Goal: Task Accomplishment & Management: Use online tool/utility

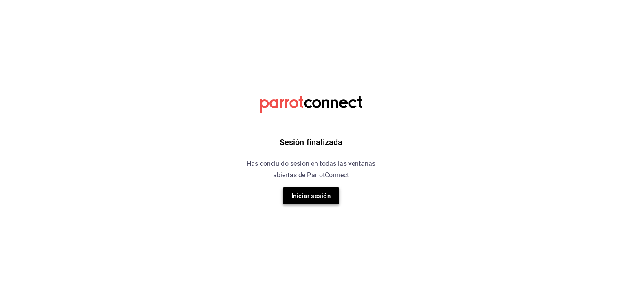
click at [319, 196] on button "Iniciar sesión" at bounding box center [310, 196] width 57 height 17
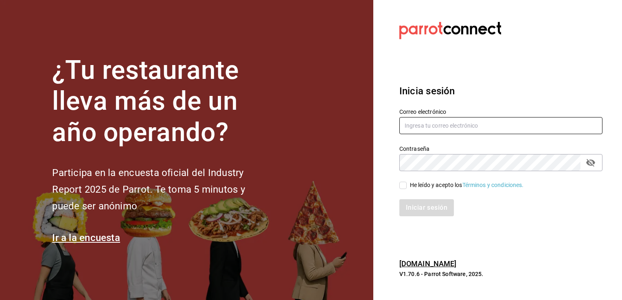
type input "[PERSON_NAME][EMAIL_ADDRESS][PERSON_NAME][DOMAIN_NAME]"
click at [403, 184] on input "He leído y acepto los Términos y condiciones." at bounding box center [402, 185] width 7 height 7
checkbox input "true"
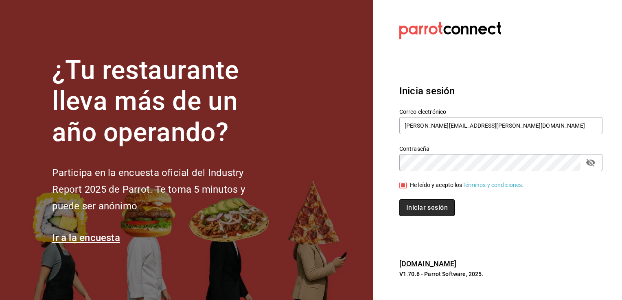
click at [417, 210] on button "Iniciar sesión" at bounding box center [426, 207] width 55 height 17
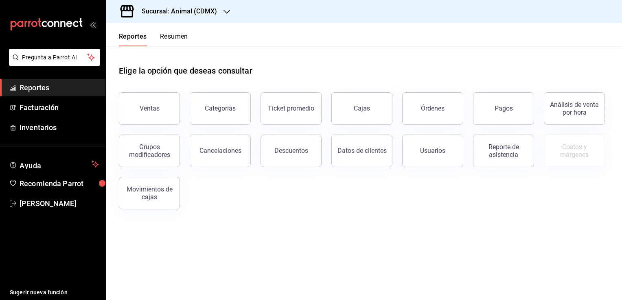
click at [200, 12] on h3 "Sucursal: Animal (CDMX)" at bounding box center [176, 12] width 82 height 10
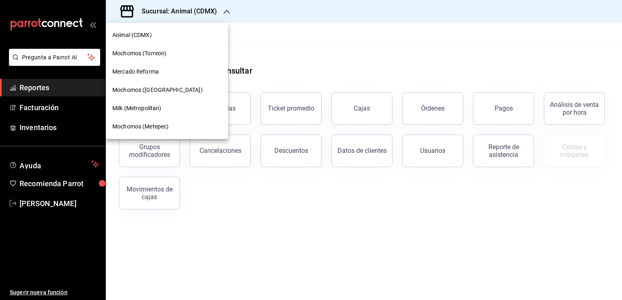
click at [153, 50] on span "Mochomos (Torreon)" at bounding box center [139, 53] width 54 height 9
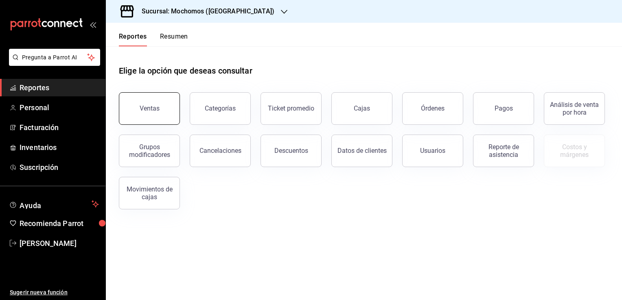
click at [163, 104] on button "Ventas" at bounding box center [149, 108] width 61 height 33
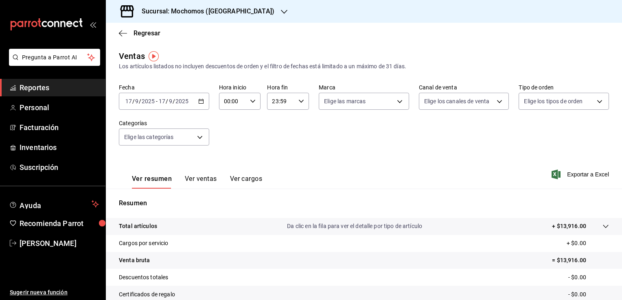
click at [201, 102] on icon "button" at bounding box center [201, 101] width 6 height 6
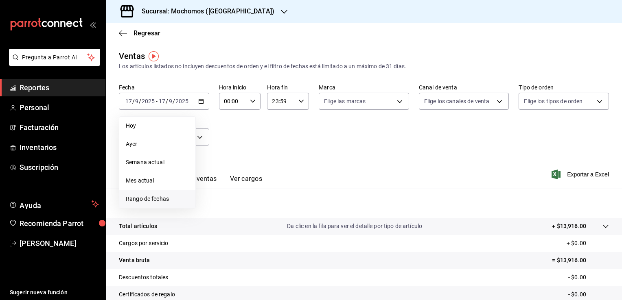
click at [174, 199] on span "Rango de fechas" at bounding box center [157, 199] width 63 height 9
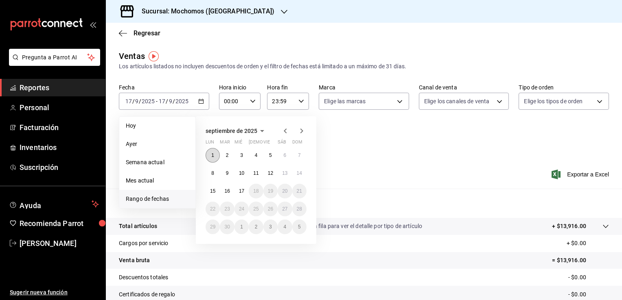
click at [212, 154] on abbr "1" at bounding box center [212, 156] width 3 height 6
click at [243, 191] on abbr "17" at bounding box center [241, 191] width 5 height 6
click at [212, 153] on abbr "1" at bounding box center [212, 156] width 3 height 6
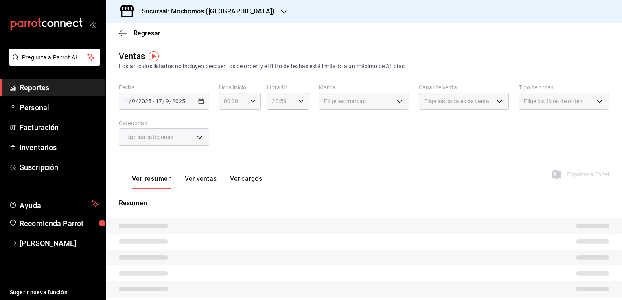
click at [257, 103] on div "00:00 Hora inicio" at bounding box center [240, 101] width 42 height 17
click at [229, 163] on span "02" at bounding box center [228, 161] width 8 height 7
type input "02:00"
click at [229, 161] on span "06" at bounding box center [228, 158] width 8 height 7
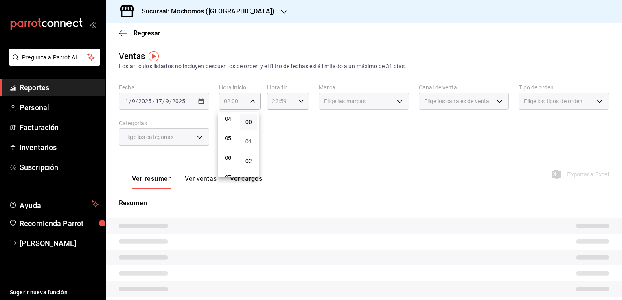
type input "06:00"
click at [308, 137] on div at bounding box center [311, 150] width 622 height 300
click at [298, 101] on icon "button" at bounding box center [301, 101] width 6 height 6
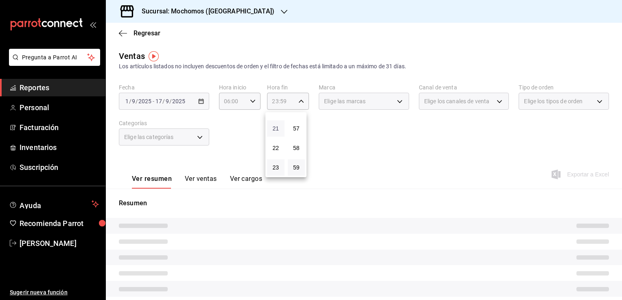
click at [273, 131] on span "21" at bounding box center [276, 128] width 8 height 7
type input "21:59"
click at [274, 151] on span "05" at bounding box center [276, 150] width 8 height 7
type input "05:59"
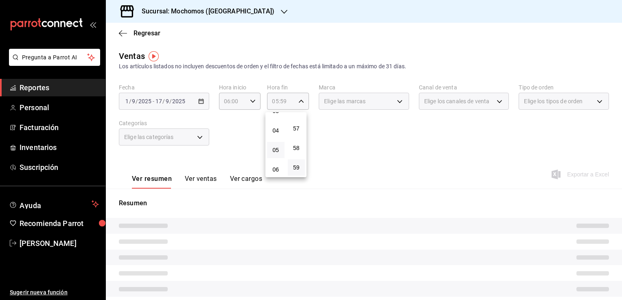
click at [352, 138] on div at bounding box center [311, 150] width 622 height 300
click at [397, 101] on div "Elige las marcas" at bounding box center [364, 101] width 90 height 17
click at [396, 101] on div "Elige las marcas" at bounding box center [364, 101] width 90 height 17
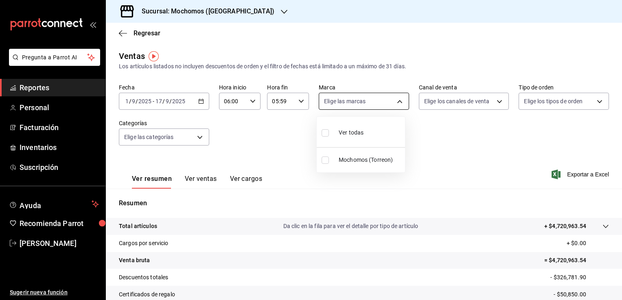
click at [395, 101] on body "Pregunta a Parrot AI Reportes Personal Facturación Inventarios Suscripción Ayud…" at bounding box center [311, 150] width 622 height 300
click at [361, 129] on span "Ver todas" at bounding box center [351, 133] width 25 height 9
type input "c8544d00-0077-49dd-9e07-f6fffff65e49"
checkbox input "true"
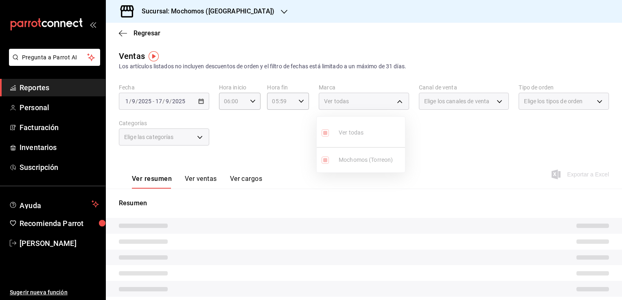
click at [445, 150] on div at bounding box center [311, 150] width 622 height 300
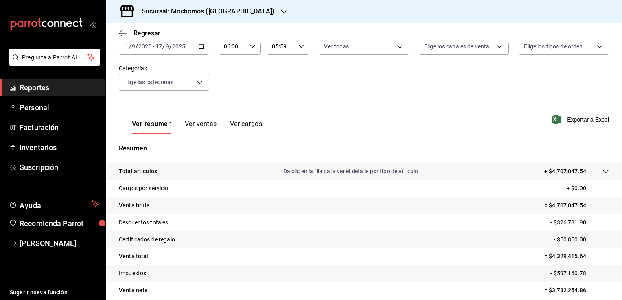
scroll to position [58, 0]
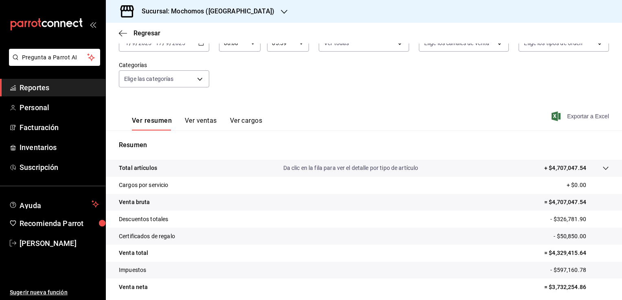
click at [574, 116] on span "Exportar a Excel" at bounding box center [581, 116] width 56 height 10
click at [59, 87] on span "Reportes" at bounding box center [59, 87] width 79 height 11
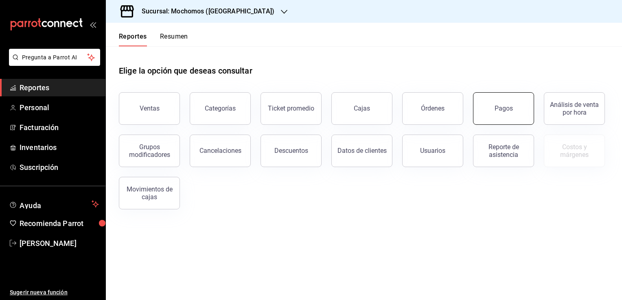
click at [496, 98] on button "Pagos" at bounding box center [503, 108] width 61 height 33
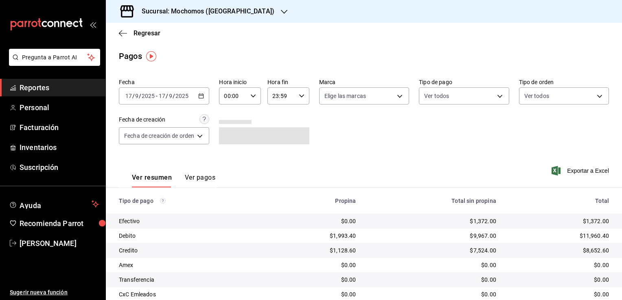
click at [203, 97] on icon "button" at bounding box center [201, 96] width 6 height 6
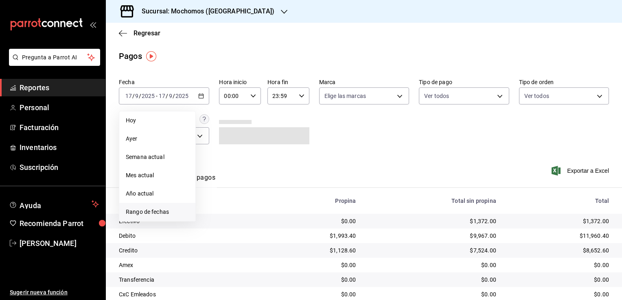
click at [171, 210] on span "Rango de fechas" at bounding box center [157, 212] width 63 height 9
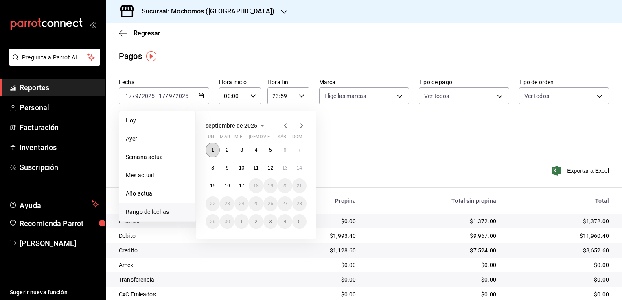
click at [214, 151] on abbr "1" at bounding box center [212, 150] width 3 height 6
click at [242, 188] on abbr "17" at bounding box center [241, 186] width 5 height 6
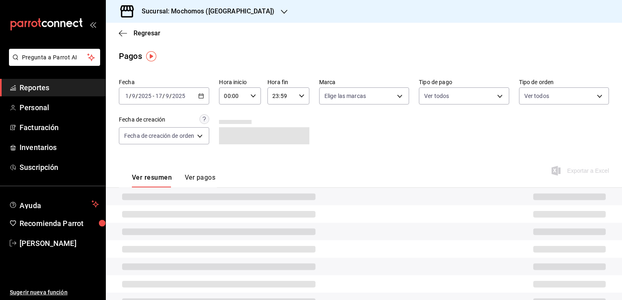
click at [253, 98] on icon "button" at bounding box center [253, 96] width 6 height 6
click at [230, 155] on span "02" at bounding box center [230, 156] width 8 height 7
type input "02:00"
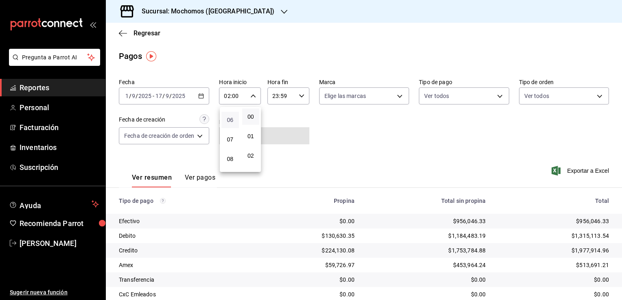
click at [229, 120] on span "06" at bounding box center [230, 120] width 8 height 7
type input "06:00"
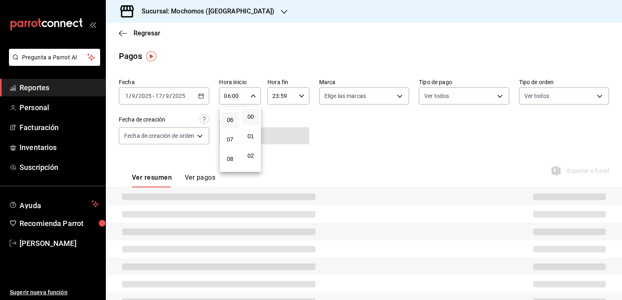
click at [337, 121] on div at bounding box center [311, 150] width 622 height 300
click at [301, 98] on icon "button" at bounding box center [302, 96] width 6 height 6
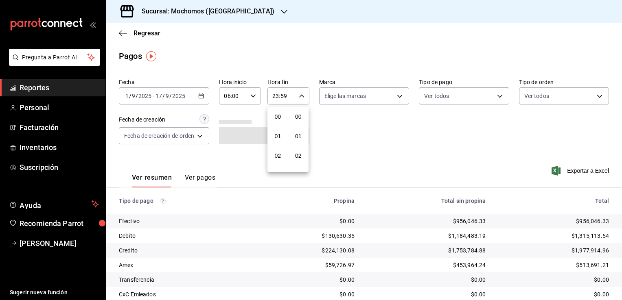
scroll to position [1126, 0]
click at [273, 120] on button "21" at bounding box center [277, 123] width 17 height 16
type input "21:59"
click at [276, 145] on span "05" at bounding box center [278, 145] width 8 height 7
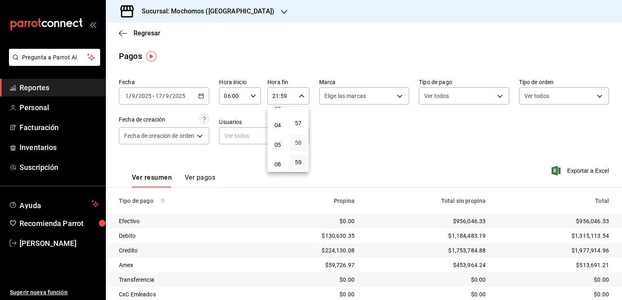
type input "05:59"
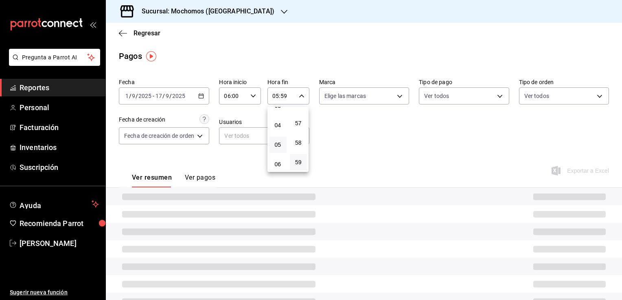
click at [350, 135] on div at bounding box center [311, 150] width 622 height 300
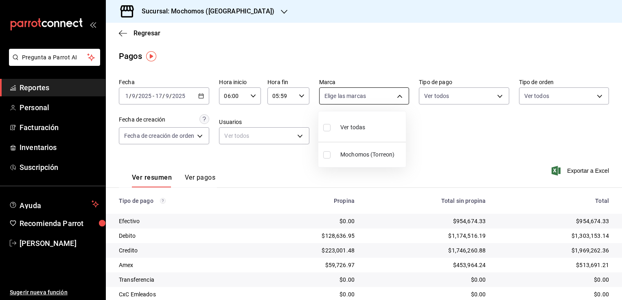
click at [395, 97] on body "Pregunta a Parrot AI Reportes Personal Facturación Inventarios Suscripción Ayud…" at bounding box center [311, 150] width 622 height 300
click at [353, 129] on span "Ver todas" at bounding box center [352, 127] width 25 height 9
type input "c8544d00-0077-49dd-9e07-f6fffff65e49"
checkbox input "true"
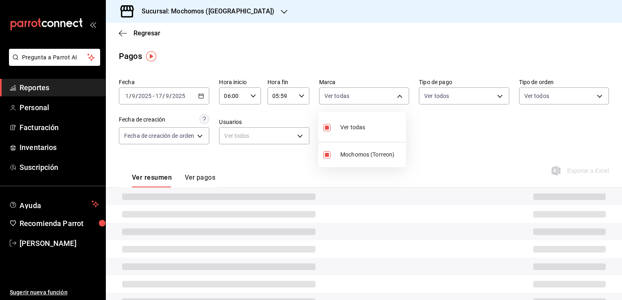
click at [446, 134] on div at bounding box center [311, 150] width 622 height 300
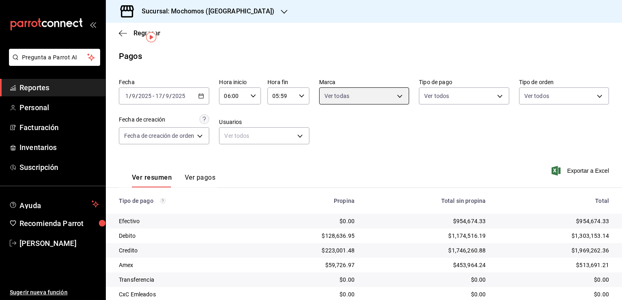
scroll to position [44, 0]
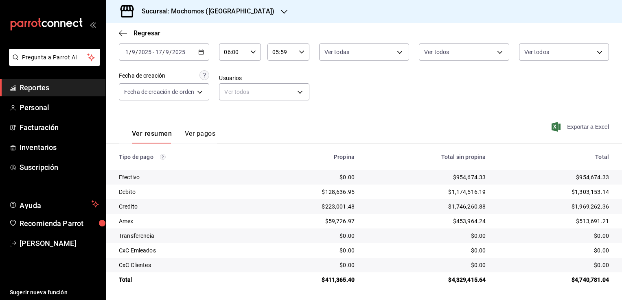
click at [591, 126] on span "Exportar a Excel" at bounding box center [581, 127] width 56 height 10
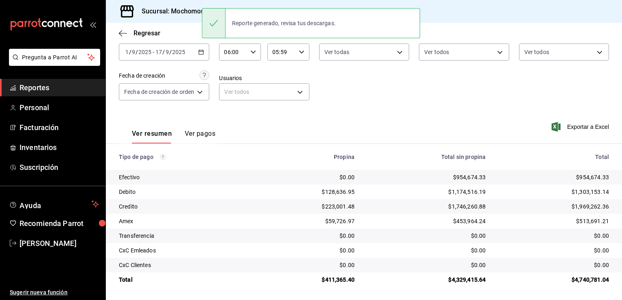
click at [350, 108] on div "Fecha [DATE] [DATE] - [DATE] [DATE] Hora inicio 06:00 Hora inicio Hora fin 05:5…" at bounding box center [364, 70] width 490 height 79
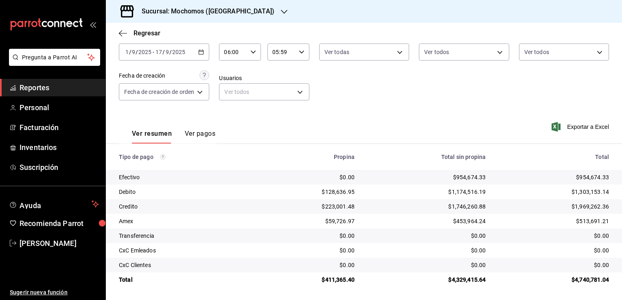
click at [80, 88] on span "Reportes" at bounding box center [59, 87] width 79 height 11
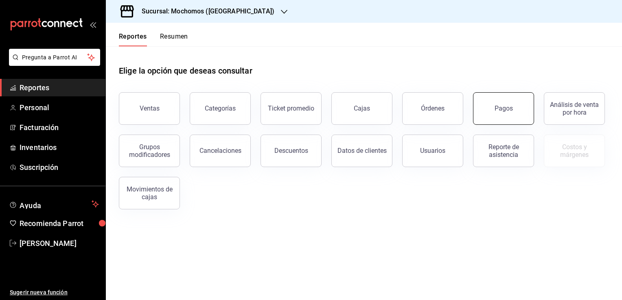
click at [513, 103] on button "Pagos" at bounding box center [503, 108] width 61 height 33
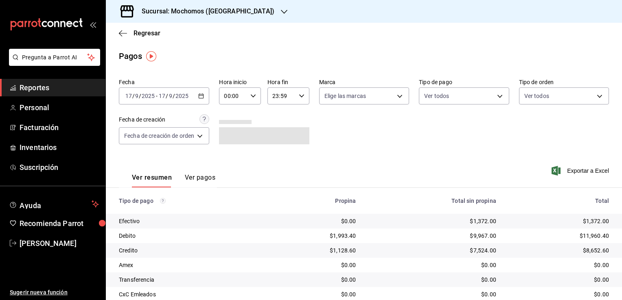
click at [201, 97] on icon "button" at bounding box center [201, 96] width 6 height 6
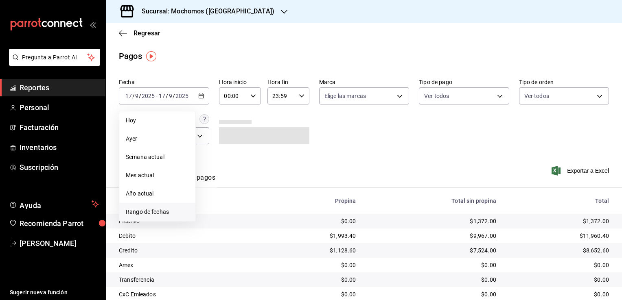
click at [158, 210] on span "Rango de fechas" at bounding box center [157, 212] width 63 height 9
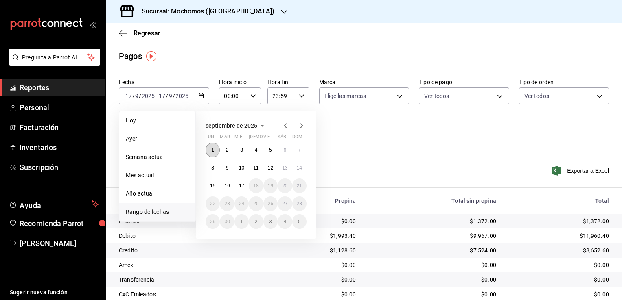
click at [213, 150] on abbr "1" at bounding box center [212, 150] width 3 height 6
click at [240, 185] on abbr "17" at bounding box center [241, 186] width 5 height 6
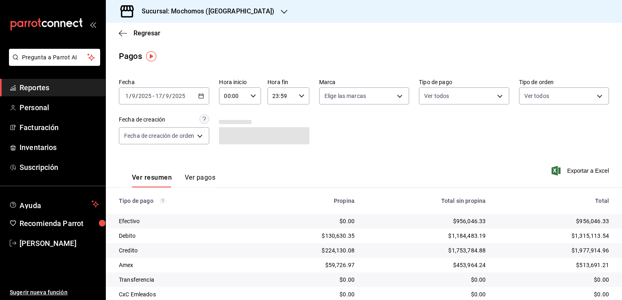
click at [252, 95] on icon "button" at bounding box center [253, 96] width 6 height 6
click at [230, 154] on span "02" at bounding box center [230, 156] width 8 height 7
type input "02:00"
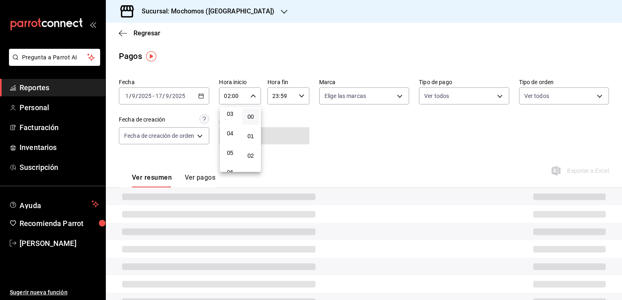
scroll to position [114, 0]
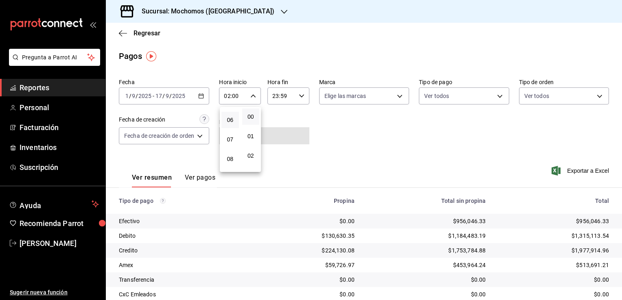
click at [231, 115] on button "06" at bounding box center [229, 120] width 17 height 16
type input "06:00"
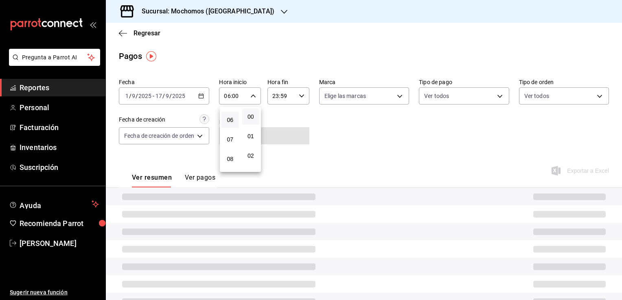
click at [322, 133] on div at bounding box center [311, 150] width 622 height 300
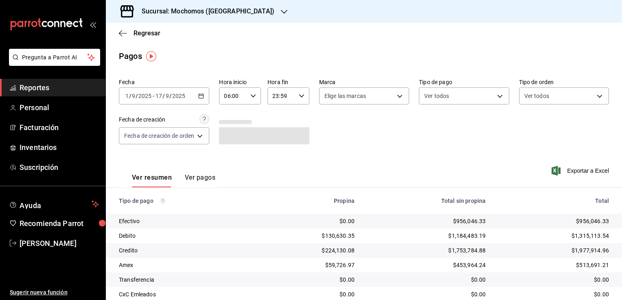
click at [300, 97] on \(Stroke\) "button" at bounding box center [301, 95] width 5 height 3
click at [278, 121] on span "21" at bounding box center [278, 123] width 8 height 7
type input "21:59"
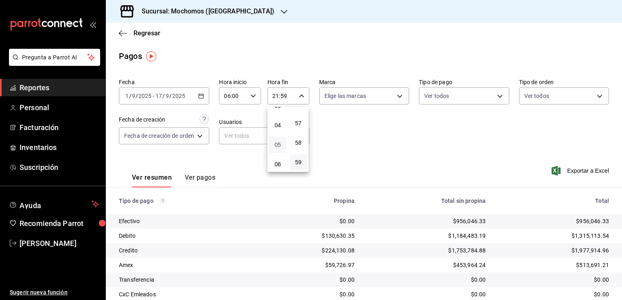
click at [277, 146] on span "05" at bounding box center [278, 145] width 8 height 7
type input "05:59"
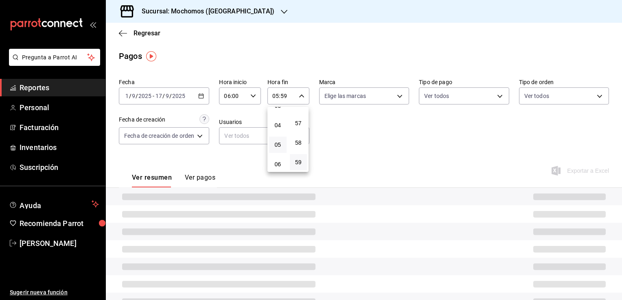
click at [367, 133] on div at bounding box center [311, 150] width 622 height 300
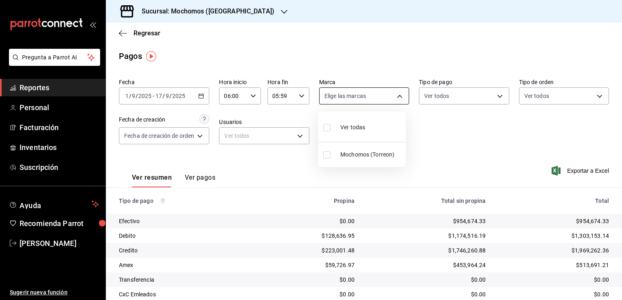
click at [398, 99] on body "Pregunta a Parrot AI Reportes Personal Facturación Inventarios Suscripción Ayud…" at bounding box center [311, 150] width 622 height 300
click at [365, 129] on span "Ver todas" at bounding box center [352, 127] width 25 height 9
type input "c8544d00-0077-49dd-9e07-f6fffff65e49"
checkbox input "true"
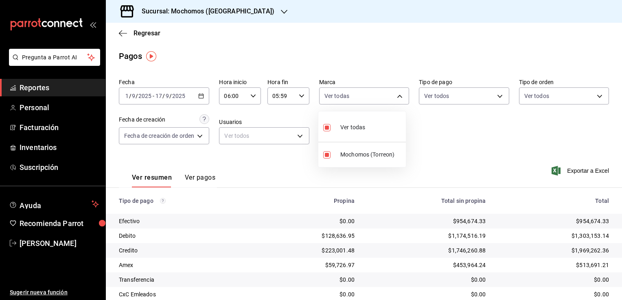
click at [448, 134] on div at bounding box center [311, 150] width 622 height 300
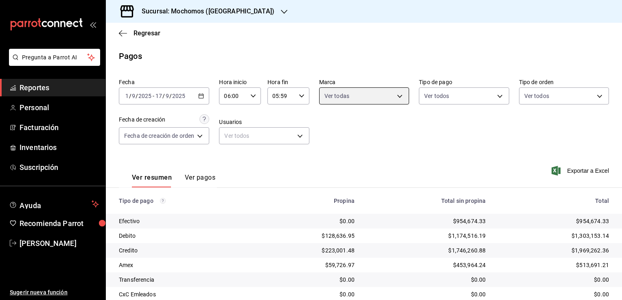
scroll to position [44, 0]
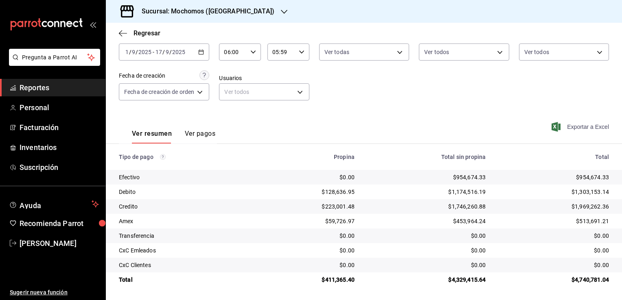
click at [568, 127] on span "Exportar a Excel" at bounding box center [581, 127] width 56 height 10
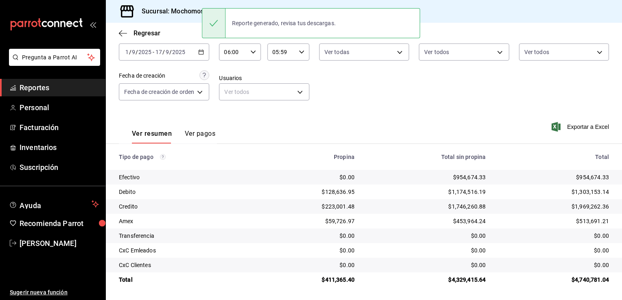
click at [337, 102] on div "Fecha [DATE] [DATE] - [DATE] [DATE] Hora inicio 06:00 Hora inicio Hora fin 05:5…" at bounding box center [364, 70] width 490 height 79
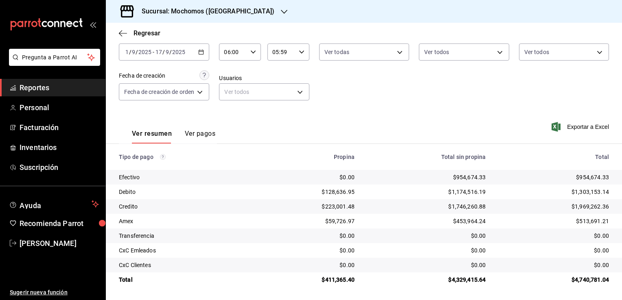
scroll to position [0, 0]
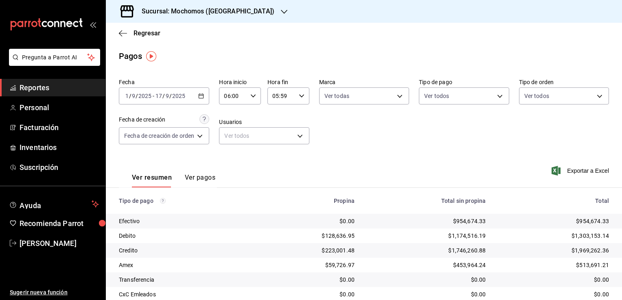
click at [203, 98] on \(Stroke\) "button" at bounding box center [201, 96] width 5 height 4
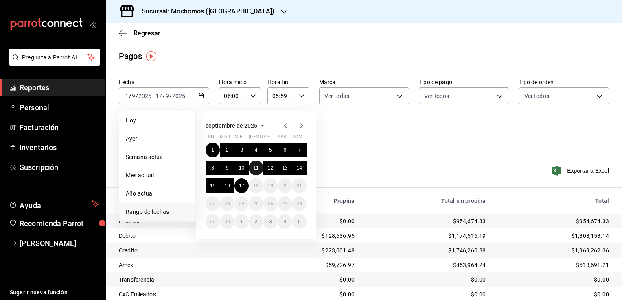
click at [260, 169] on button "11" at bounding box center [256, 168] width 14 height 15
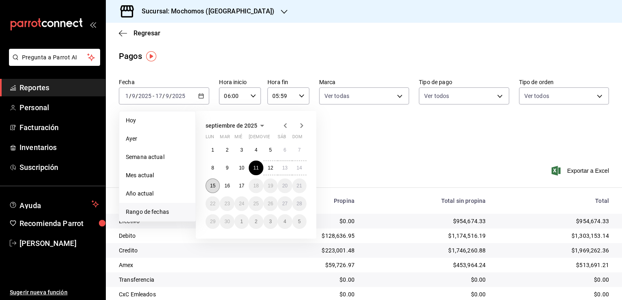
click at [213, 186] on abbr "15" at bounding box center [212, 186] width 5 height 6
type input "00:00"
type input "23:59"
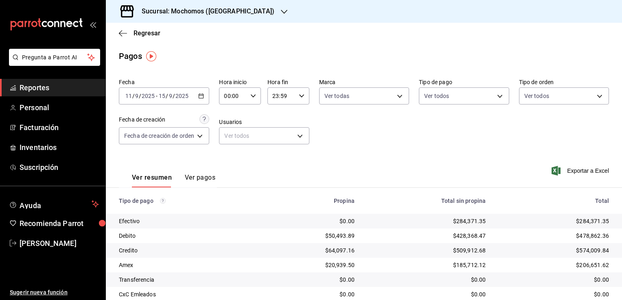
click at [256, 98] on div "00:00 Hora inicio" at bounding box center [240, 95] width 42 height 17
click at [233, 155] on span "02" at bounding box center [230, 156] width 8 height 7
type input "02:00"
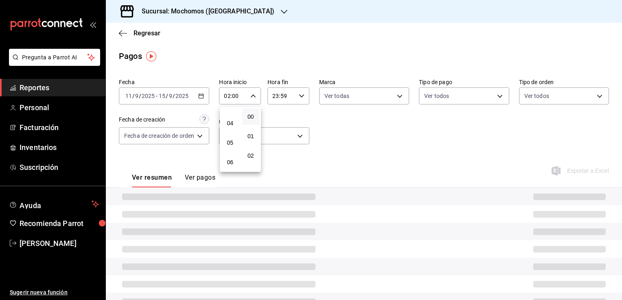
scroll to position [114, 0]
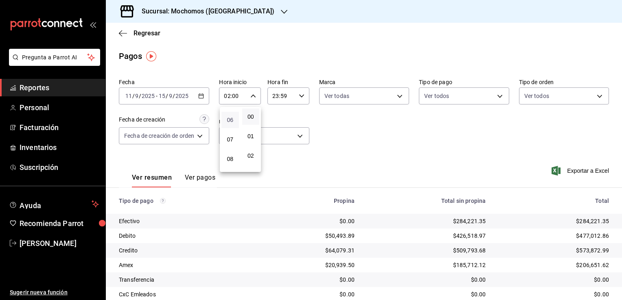
click at [231, 121] on span "06" at bounding box center [230, 120] width 8 height 7
type input "06:00"
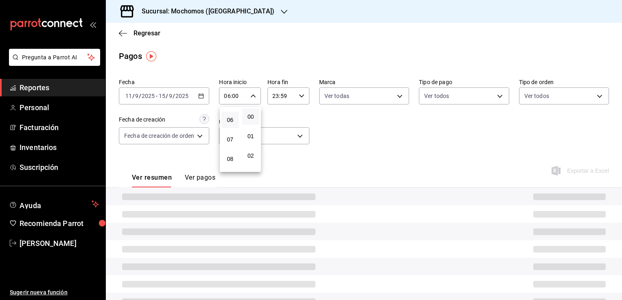
click at [348, 138] on div at bounding box center [311, 150] width 622 height 300
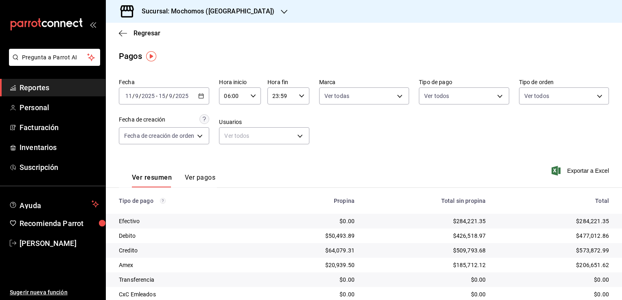
click at [301, 94] on icon "button" at bounding box center [302, 96] width 6 height 6
click at [275, 123] on span "21" at bounding box center [278, 123] width 8 height 7
type input "21:59"
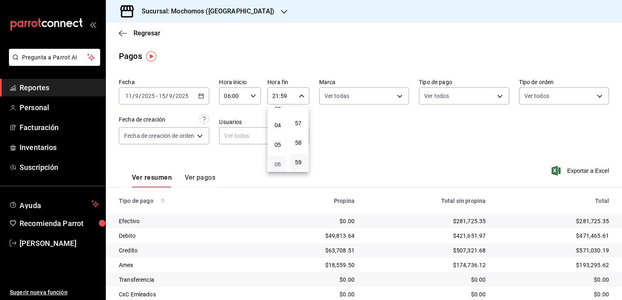
click at [278, 164] on span "06" at bounding box center [278, 164] width 8 height 7
type input "06:59"
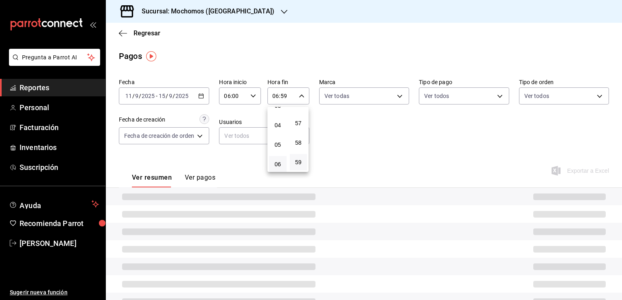
click at [344, 153] on div at bounding box center [311, 150] width 622 height 300
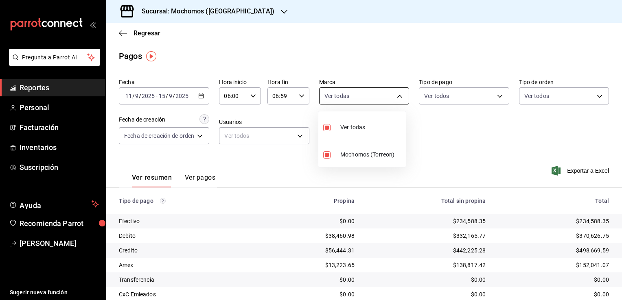
click at [384, 98] on body "Pregunta a Parrot AI Reportes Personal Facturación Inventarios Suscripción Ayud…" at bounding box center [311, 150] width 622 height 300
click at [384, 98] on div at bounding box center [311, 150] width 622 height 300
click at [448, 144] on div "Fecha [DATE] [DATE] - [DATE] [DATE] Hora inicio 06:00 Hora inicio Hora fin 06:5…" at bounding box center [364, 114] width 490 height 79
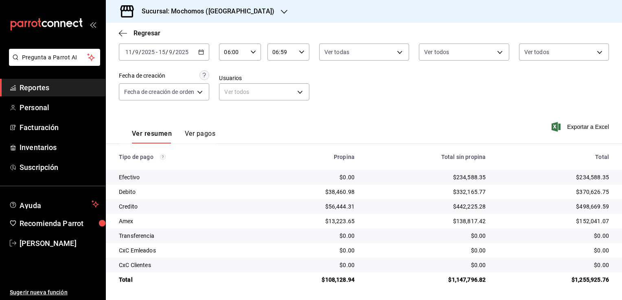
click at [201, 52] on icon "button" at bounding box center [201, 52] width 6 height 6
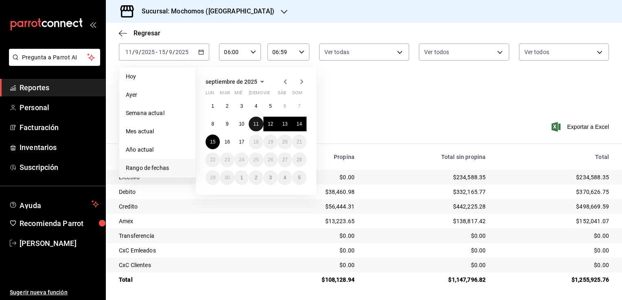
click at [259, 124] on button "11" at bounding box center [256, 124] width 14 height 15
click at [270, 125] on abbr "12" at bounding box center [270, 124] width 5 height 6
type input "00:00"
type input "23:59"
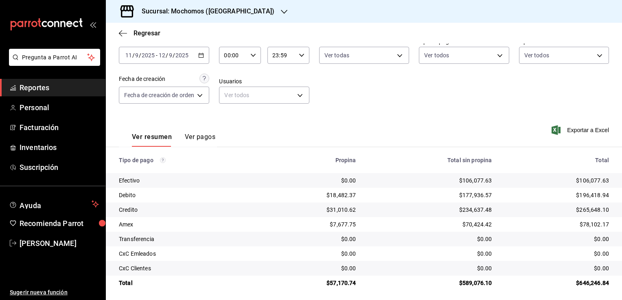
scroll to position [44, 0]
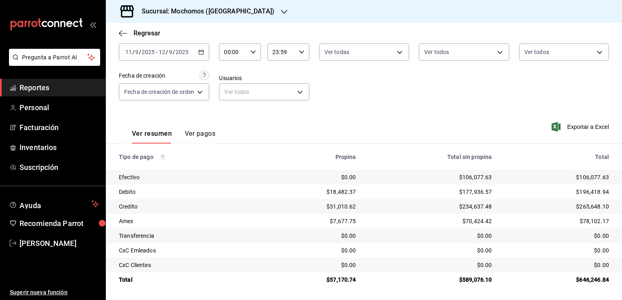
click at [252, 56] on div "00:00 Hora inicio" at bounding box center [240, 52] width 42 height 17
click at [234, 110] on button "02" at bounding box center [229, 111] width 17 height 16
type input "02:00"
click at [232, 83] on span "06" at bounding box center [230, 79] width 8 height 7
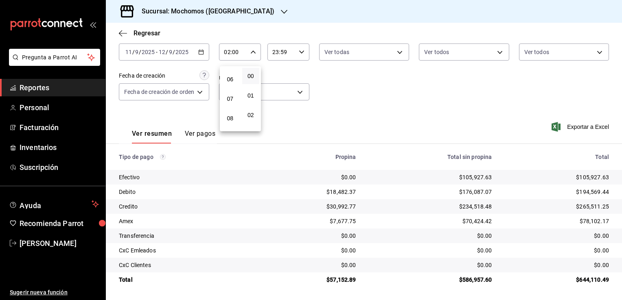
type input "06:00"
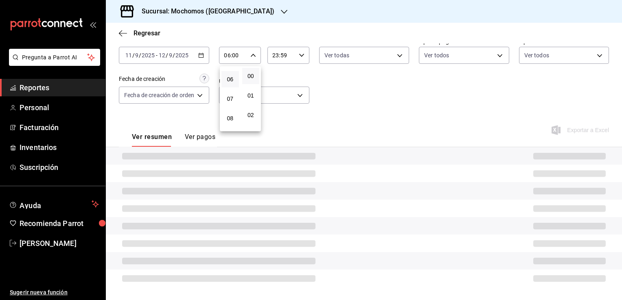
click at [340, 114] on div at bounding box center [311, 150] width 622 height 300
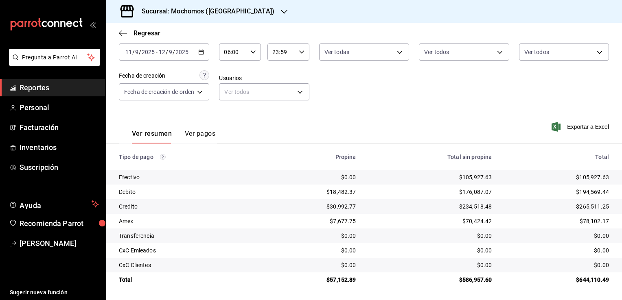
click at [303, 50] on \(Stroke\) "button" at bounding box center [301, 51] width 5 height 3
click at [278, 79] on span "21" at bounding box center [278, 79] width 8 height 7
type input "21:59"
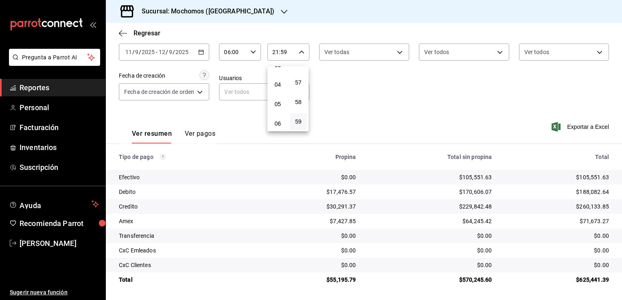
click at [275, 106] on span "05" at bounding box center [278, 104] width 8 height 7
type input "05:59"
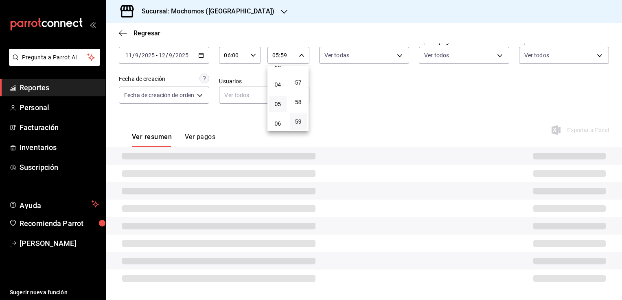
scroll to position [44, 0]
click at [358, 94] on div at bounding box center [311, 150] width 622 height 300
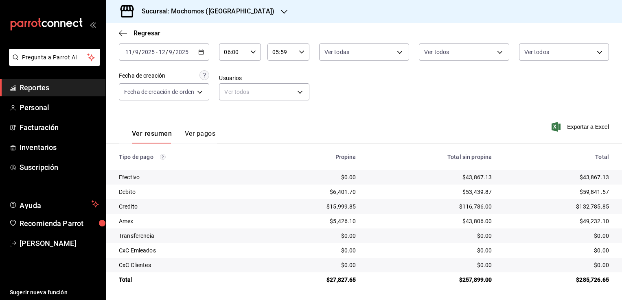
click at [202, 52] on icon "button" at bounding box center [201, 52] width 6 height 6
click at [201, 52] on icon "button" at bounding box center [201, 52] width 6 height 6
click at [229, 126] on div "Ver resumen Ver pagos Exportar a Excel" at bounding box center [364, 131] width 516 height 43
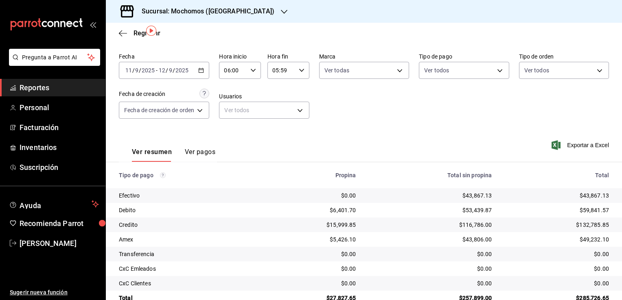
click at [201, 70] on icon "button" at bounding box center [201, 71] width 6 height 6
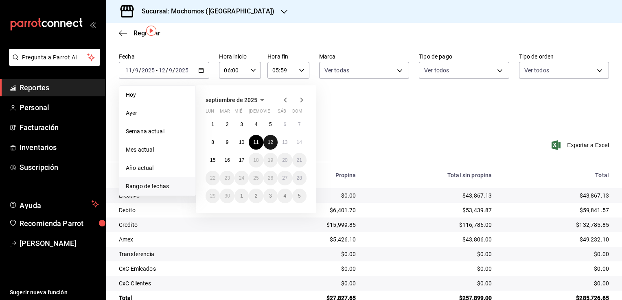
click at [269, 143] on abbr "12" at bounding box center [270, 143] width 5 height 6
click at [289, 141] on button "13" at bounding box center [285, 142] width 14 height 15
type input "00:00"
type input "23:59"
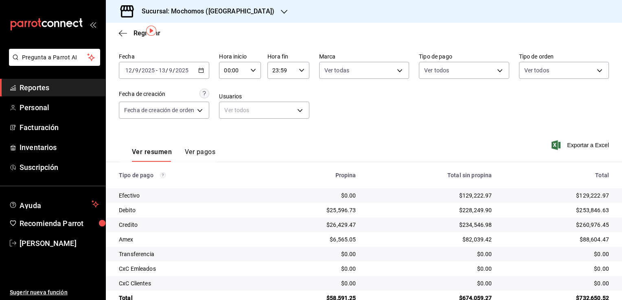
click at [252, 70] on icon "button" at bounding box center [253, 71] width 6 height 6
click at [229, 132] on span "02" at bounding box center [230, 130] width 8 height 7
type input "02:00"
click at [231, 97] on span "06" at bounding box center [230, 94] width 8 height 7
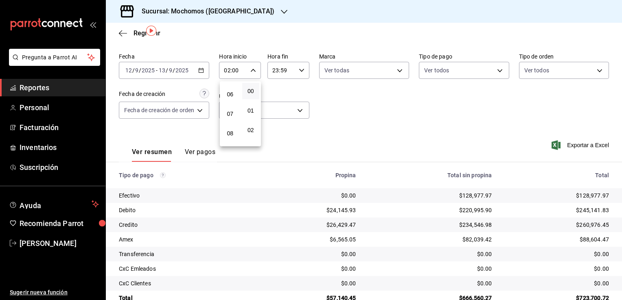
type input "06:00"
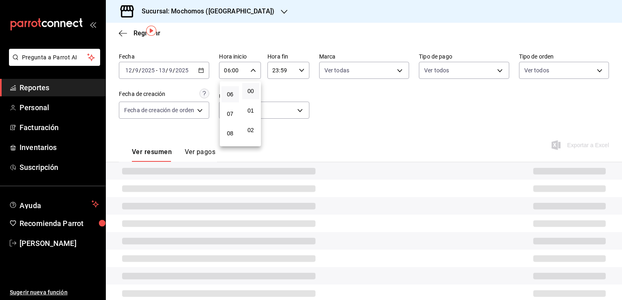
click at [350, 113] on div at bounding box center [311, 150] width 622 height 300
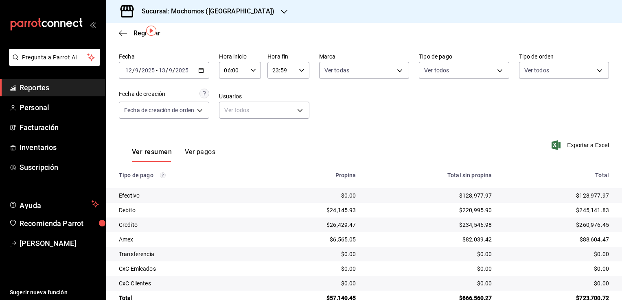
click at [299, 68] on icon "button" at bounding box center [302, 71] width 6 height 6
click at [275, 95] on span "21" at bounding box center [278, 97] width 8 height 7
type input "21:59"
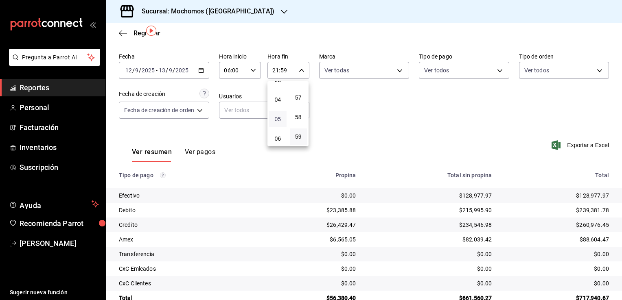
click at [275, 122] on span "05" at bounding box center [278, 119] width 8 height 7
type input "05:59"
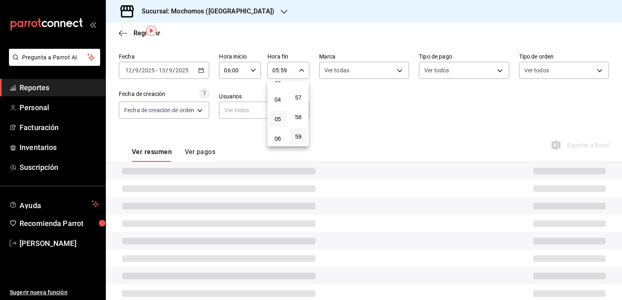
click at [343, 111] on div at bounding box center [311, 150] width 622 height 300
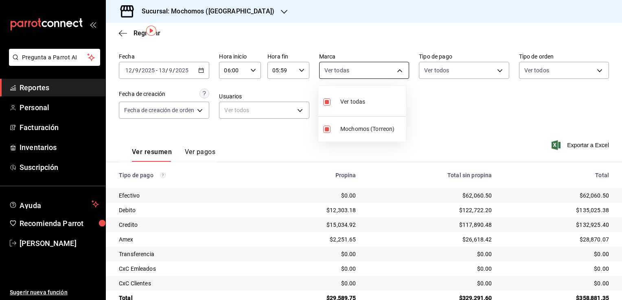
click at [398, 71] on body "Pregunta a Parrot AI Reportes Personal Facturación Inventarios Suscripción Ayud…" at bounding box center [311, 150] width 622 height 300
click at [444, 111] on div at bounding box center [311, 150] width 622 height 300
click at [202, 71] on icon "button" at bounding box center [201, 71] width 6 height 6
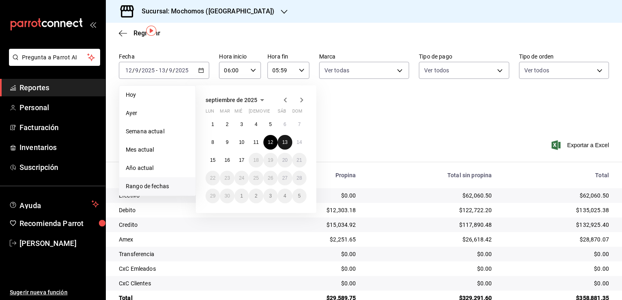
click at [291, 143] on button "13" at bounding box center [285, 142] width 14 height 15
click at [298, 143] on abbr "14" at bounding box center [299, 143] width 5 height 6
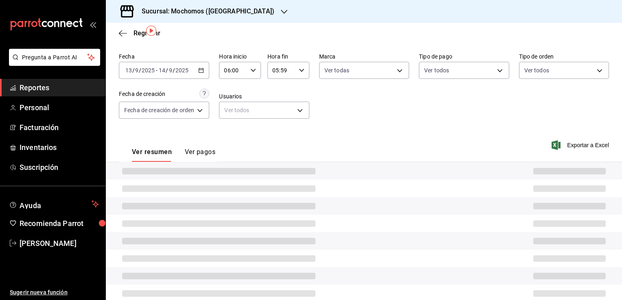
type input "00:00"
type input "23:59"
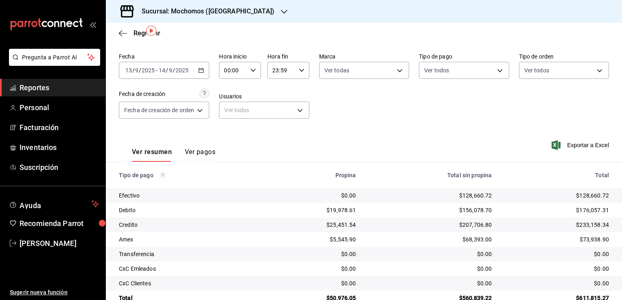
click at [253, 69] on icon "button" at bounding box center [253, 71] width 6 height 6
click at [228, 130] on span "02" at bounding box center [230, 130] width 8 height 7
type input "02:00"
click at [230, 94] on span "06" at bounding box center [230, 94] width 8 height 7
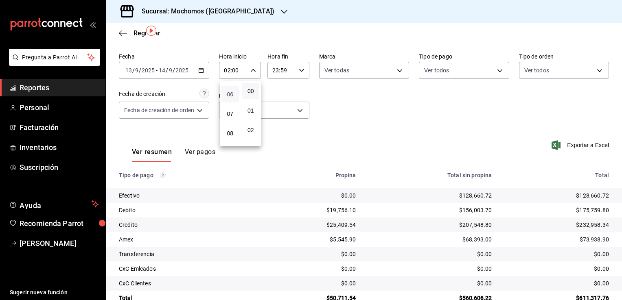
type input "06:00"
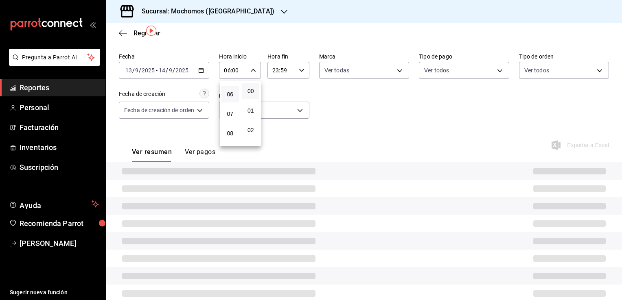
click at [350, 126] on div at bounding box center [311, 150] width 622 height 300
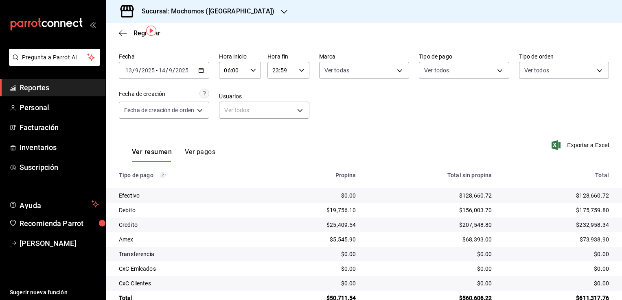
click at [298, 66] on div "23:59 Hora fin" at bounding box center [288, 70] width 42 height 17
click at [275, 98] on span "21" at bounding box center [278, 97] width 8 height 7
type input "21:59"
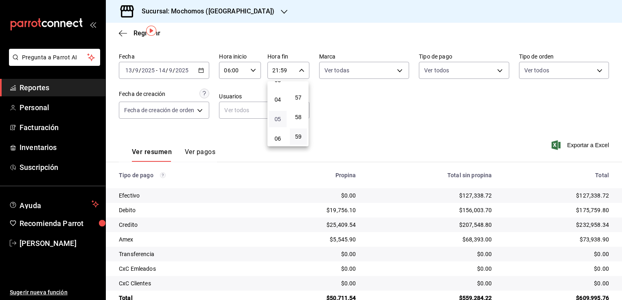
click at [277, 121] on span "05" at bounding box center [278, 119] width 8 height 7
type input "05:59"
click at [366, 129] on div at bounding box center [311, 150] width 622 height 300
click at [201, 70] on icon "button" at bounding box center [201, 71] width 6 height 6
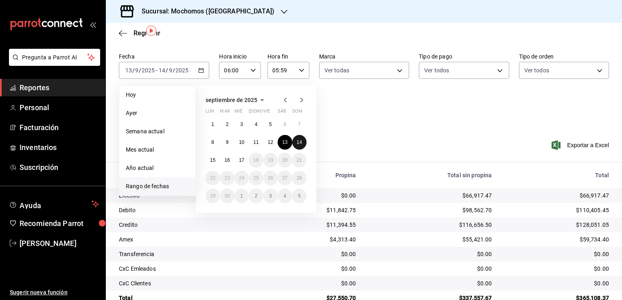
click at [299, 142] on abbr "14" at bounding box center [299, 143] width 5 height 6
click at [207, 162] on button "15" at bounding box center [212, 160] width 14 height 15
type input "00:00"
type input "23:59"
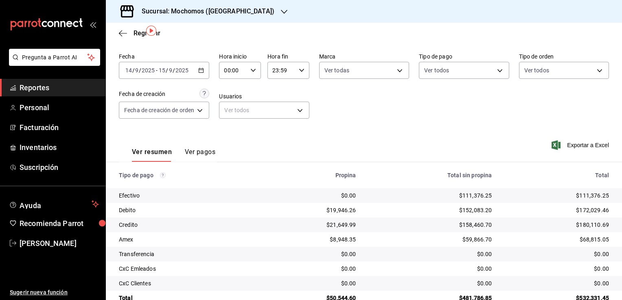
click at [254, 70] on icon "button" at bounding box center [253, 71] width 6 height 6
click at [230, 132] on span "02" at bounding box center [230, 130] width 8 height 7
type input "02:00"
click at [229, 98] on span "06" at bounding box center [230, 94] width 8 height 7
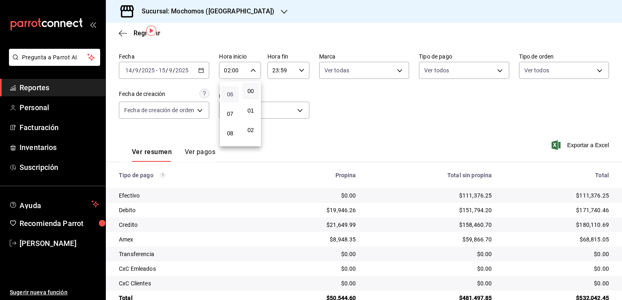
type input "06:00"
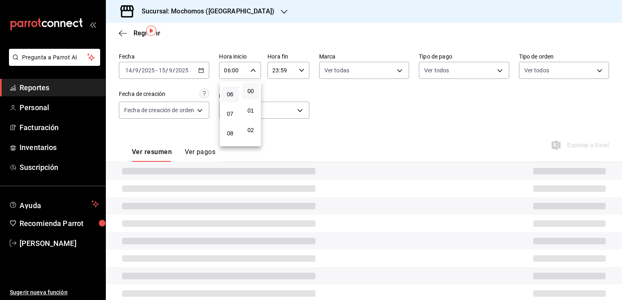
click at [340, 100] on div at bounding box center [311, 150] width 622 height 300
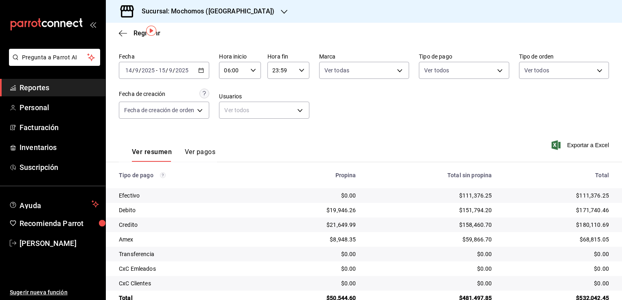
click at [299, 71] on icon "button" at bounding box center [302, 71] width 6 height 6
click at [280, 96] on span "21" at bounding box center [278, 97] width 8 height 7
type input "21:59"
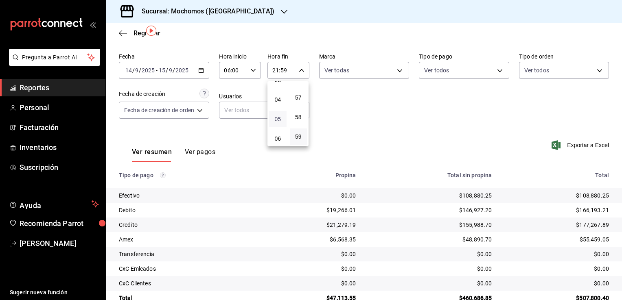
click at [278, 118] on span "05" at bounding box center [278, 119] width 8 height 7
type input "05:59"
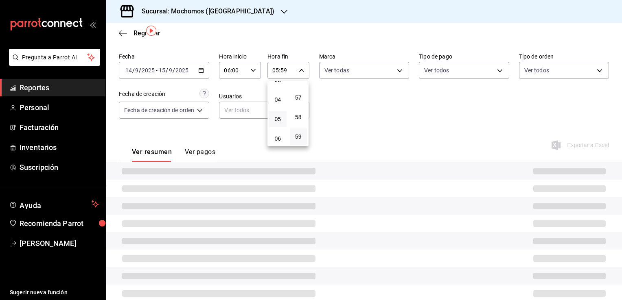
click at [353, 116] on div at bounding box center [311, 150] width 622 height 300
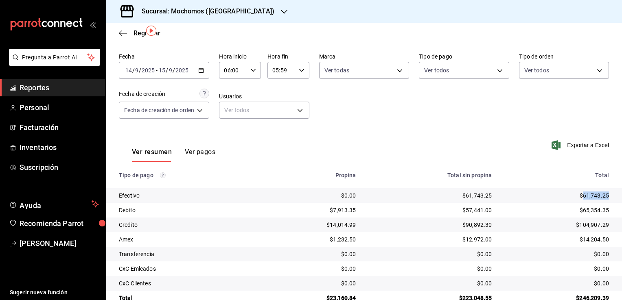
drag, startPoint x: 576, startPoint y: 194, endPoint x: 603, endPoint y: 196, distance: 27.3
click at [603, 196] on td "$61,743.25" at bounding box center [560, 195] width 124 height 15
copy div "61,743.25"
drag, startPoint x: 577, startPoint y: 212, endPoint x: 603, endPoint y: 211, distance: 25.7
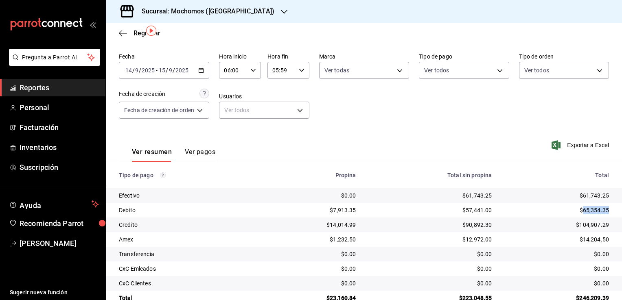
click at [603, 211] on td "$65,354.35" at bounding box center [560, 210] width 124 height 15
copy div "65,354.35"
drag, startPoint x: 574, startPoint y: 225, endPoint x: 603, endPoint y: 227, distance: 29.7
click at [603, 227] on td "$104,907.29" at bounding box center [560, 225] width 124 height 15
copy div "104,907.29"
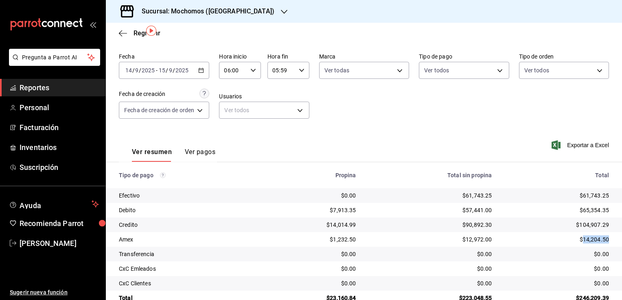
drag, startPoint x: 577, startPoint y: 240, endPoint x: 604, endPoint y: 239, distance: 27.3
click at [604, 239] on td "$14,204.50" at bounding box center [560, 239] width 124 height 15
copy div "14,204.50"
click at [226, 12] on h3 "Sucursal: Mochomos ([GEOGRAPHIC_DATA])" at bounding box center [204, 12] width 139 height 10
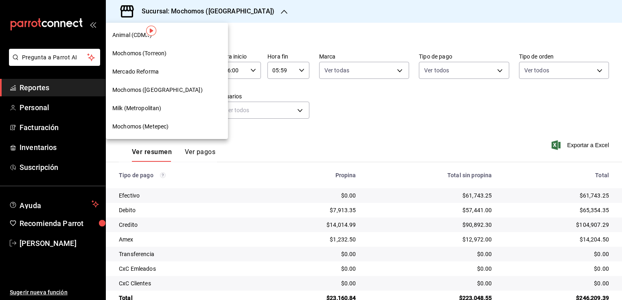
click at [153, 69] on span "Mercado Reforma" at bounding box center [135, 72] width 46 height 9
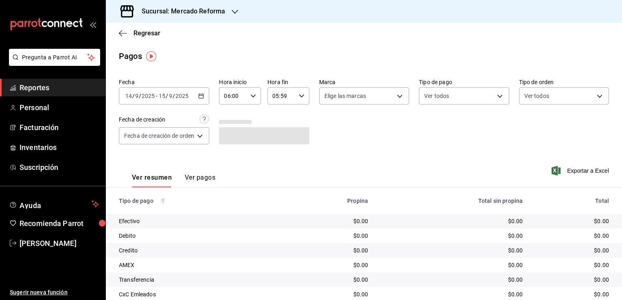
click at [75, 88] on span "Reportes" at bounding box center [59, 87] width 79 height 11
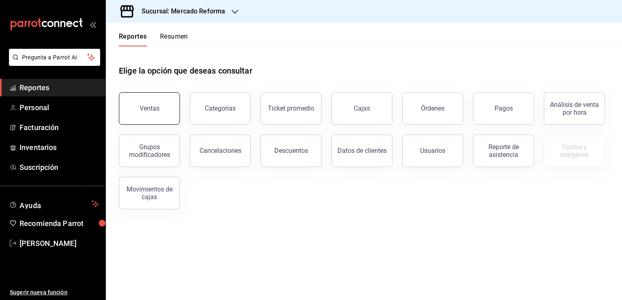
click at [144, 107] on div "Ventas" at bounding box center [150, 109] width 20 height 8
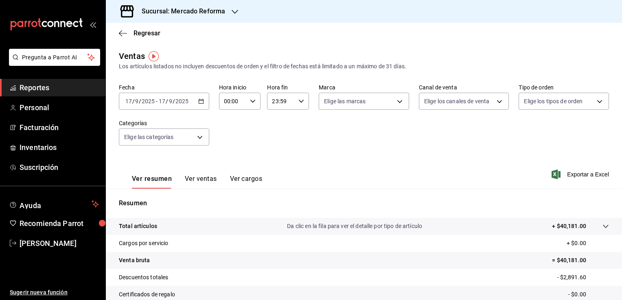
click at [201, 102] on icon "button" at bounding box center [201, 101] width 6 height 6
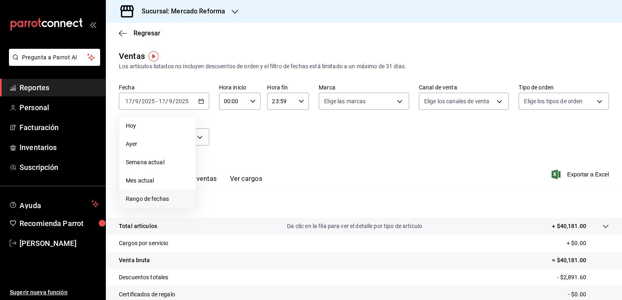
click at [176, 197] on span "Rango de fechas" at bounding box center [157, 199] width 63 height 9
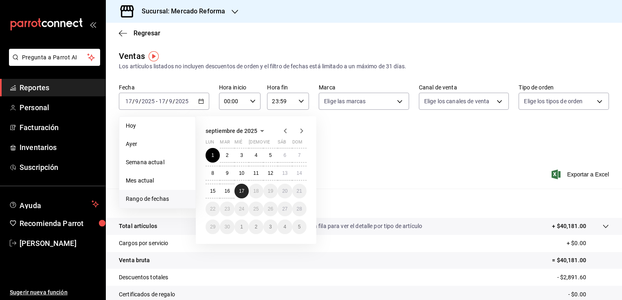
click at [239, 190] on abbr "17" at bounding box center [241, 191] width 5 height 6
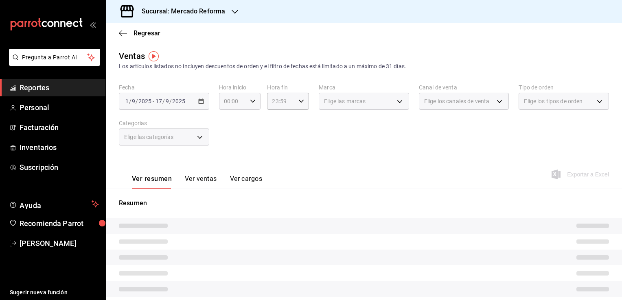
click at [250, 98] on icon "button" at bounding box center [253, 101] width 6 height 6
click at [227, 162] on span "02" at bounding box center [228, 161] width 8 height 7
click at [229, 126] on span "06" at bounding box center [228, 125] width 8 height 7
type input "06:00"
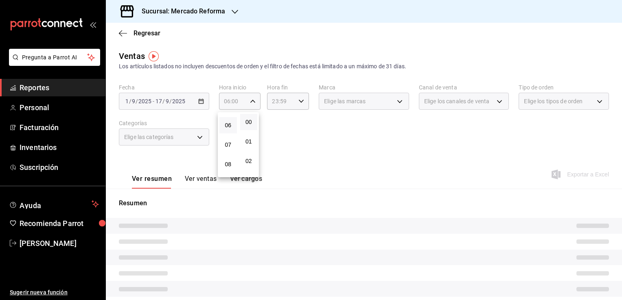
click at [303, 134] on div at bounding box center [311, 150] width 622 height 300
click at [298, 103] on icon "button" at bounding box center [301, 101] width 6 height 6
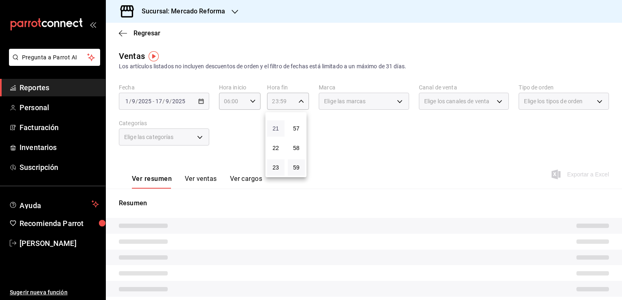
click at [272, 128] on span "21" at bounding box center [276, 128] width 8 height 7
type input "21:59"
click at [274, 149] on span "05" at bounding box center [276, 150] width 8 height 7
type input "05:59"
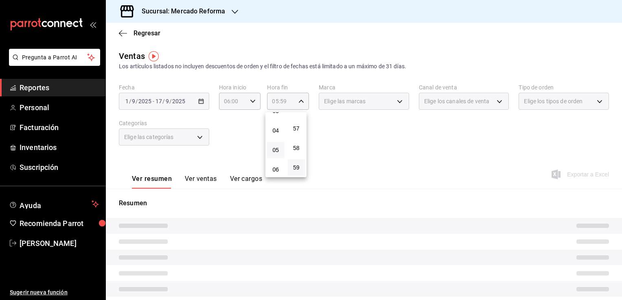
click at [345, 142] on div at bounding box center [311, 150] width 622 height 300
click at [396, 101] on div "Elige las marcas" at bounding box center [364, 101] width 90 height 17
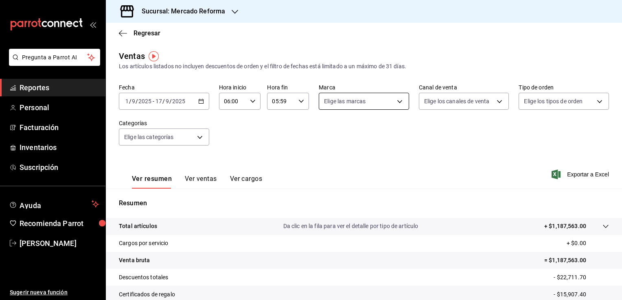
click at [398, 104] on body "Pregunta a Parrot AI Reportes Personal Facturación Inventarios Suscripción Ayud…" at bounding box center [311, 150] width 622 height 300
click at [396, 102] on div at bounding box center [311, 150] width 622 height 300
click at [412, 136] on div "Fecha [DATE] [DATE] - [DATE] [DATE] Hora inicio 06:00 Hora inicio Hora fin 05:5…" at bounding box center [364, 120] width 490 height 72
click at [396, 101] on body "Pregunta a Parrot AI Reportes Personal Facturación Inventarios Suscripción Ayud…" at bounding box center [311, 150] width 622 height 300
click at [355, 131] on span "Ver todas" at bounding box center [351, 133] width 25 height 9
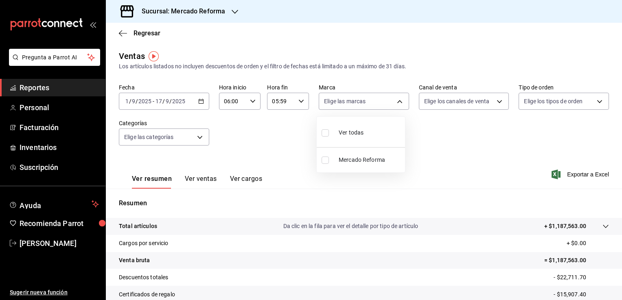
type input "ae828a00-f9e9-46fb-a95c-bc024de736cf"
checkbox input "true"
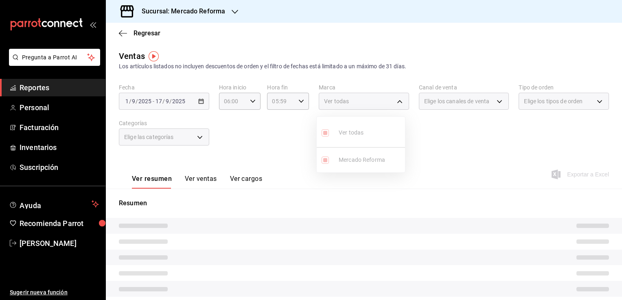
click at [448, 141] on div at bounding box center [311, 150] width 622 height 300
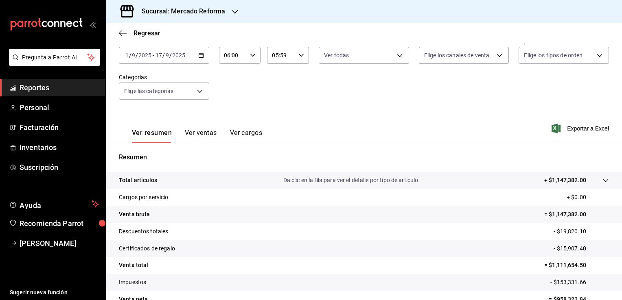
scroll to position [50, 0]
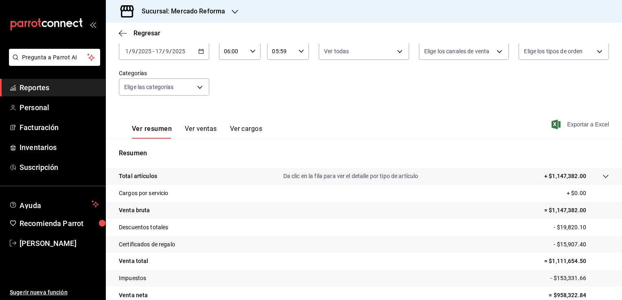
click at [581, 125] on span "Exportar a Excel" at bounding box center [581, 125] width 56 height 10
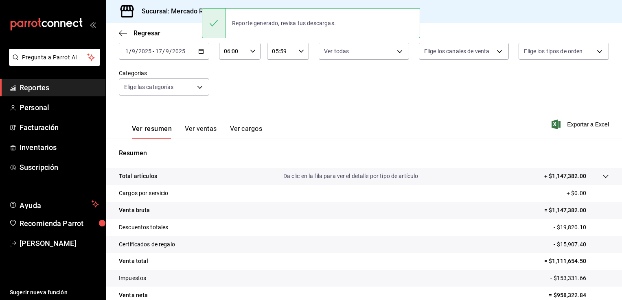
click at [317, 87] on div "Fecha [DATE] [DATE] - [DATE] [DATE] Hora inicio 06:00 Hora inicio Hora fin 05:5…" at bounding box center [364, 70] width 490 height 72
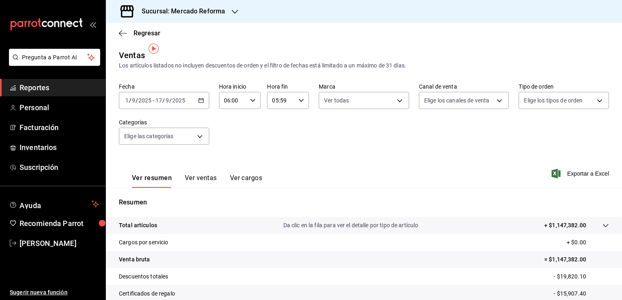
scroll to position [0, 0]
click at [55, 86] on span "Reportes" at bounding box center [59, 87] width 79 height 11
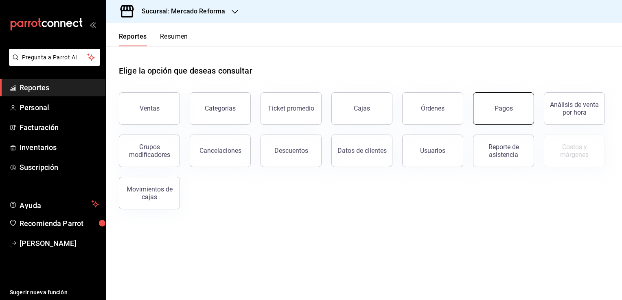
click at [500, 113] on button "Pagos" at bounding box center [503, 108] width 61 height 33
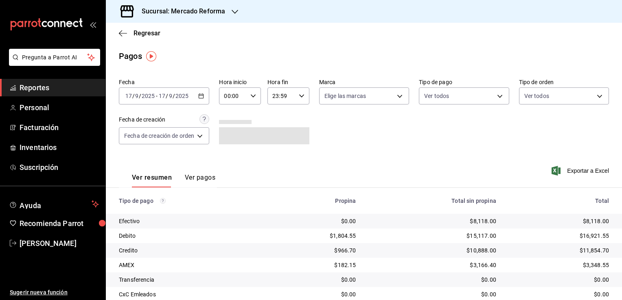
click at [71, 88] on span "Reportes" at bounding box center [59, 87] width 79 height 11
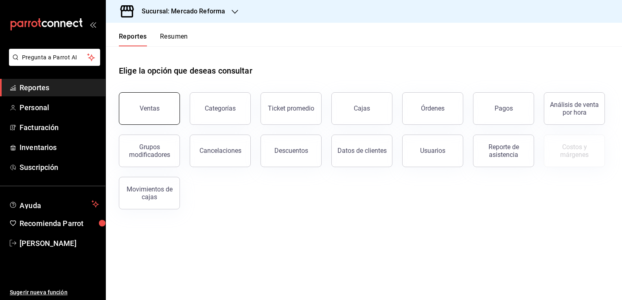
click at [153, 109] on div "Ventas" at bounding box center [150, 109] width 20 height 8
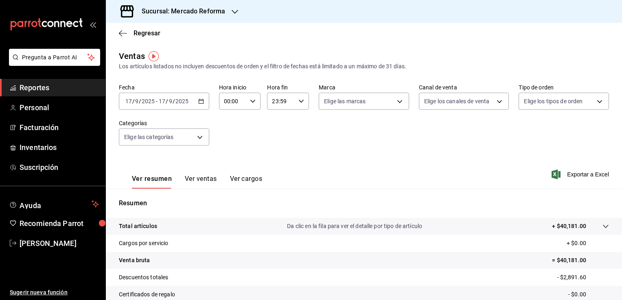
click at [198, 101] on icon "button" at bounding box center [201, 101] width 6 height 6
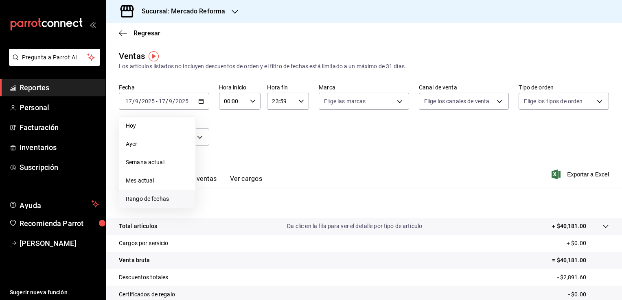
click at [159, 197] on span "Rango de fechas" at bounding box center [157, 199] width 63 height 9
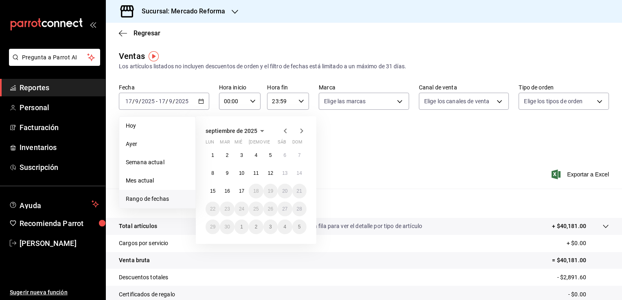
click at [267, 172] on button "12" at bounding box center [270, 173] width 14 height 15
click at [285, 173] on abbr "13" at bounding box center [284, 173] width 5 height 6
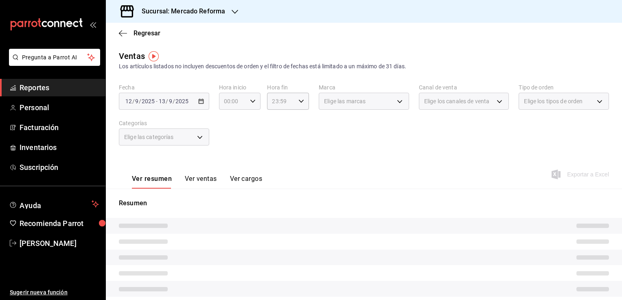
click at [250, 100] on \(Stroke\) "button" at bounding box center [252, 101] width 5 height 3
click at [228, 168] on button "02" at bounding box center [227, 161] width 17 height 16
type input "02:00"
click at [225, 128] on span "06" at bounding box center [228, 125] width 8 height 7
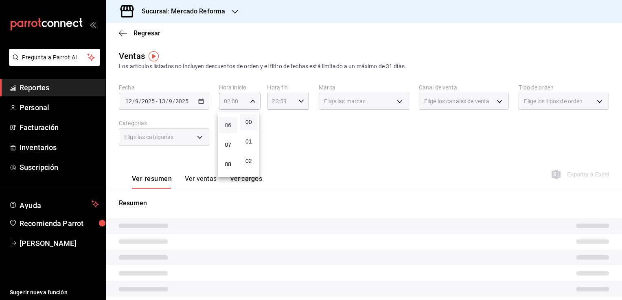
type input "06:00"
click at [304, 146] on div at bounding box center [311, 150] width 622 height 300
click at [299, 101] on icon "button" at bounding box center [301, 101] width 6 height 6
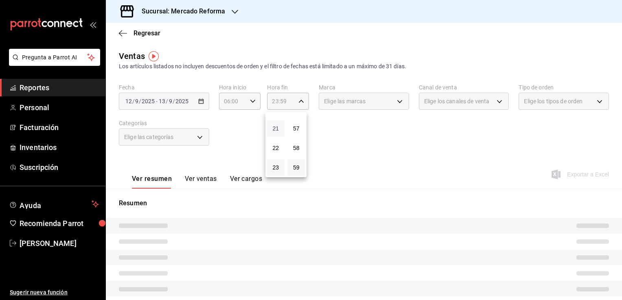
click at [272, 128] on span "21" at bounding box center [276, 128] width 8 height 7
type input "21:59"
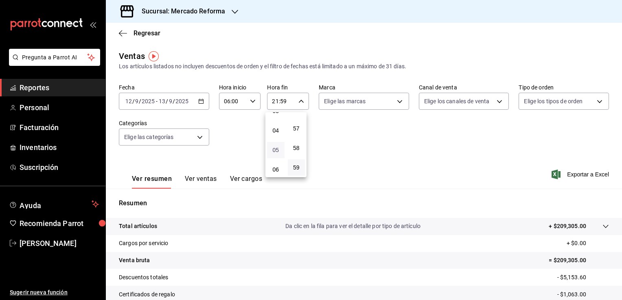
click at [275, 150] on span "05" at bounding box center [276, 150] width 8 height 7
type input "05:59"
click at [336, 149] on div at bounding box center [311, 150] width 622 height 300
click at [396, 101] on body "Pregunta a Parrot AI Reportes Personal Facturación Inventarios Suscripción Ayud…" at bounding box center [311, 150] width 622 height 300
click at [369, 129] on li "Ver todas" at bounding box center [361, 132] width 88 height 24
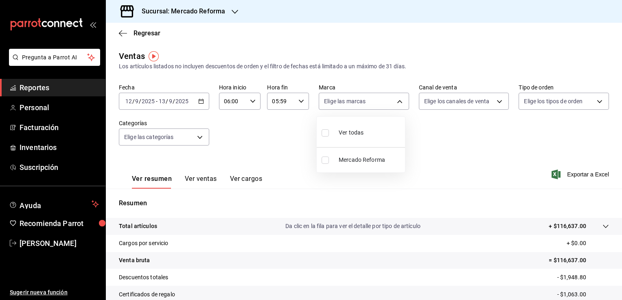
type input "ae828a00-f9e9-46fb-a95c-bc024de736cf"
checkbox input "true"
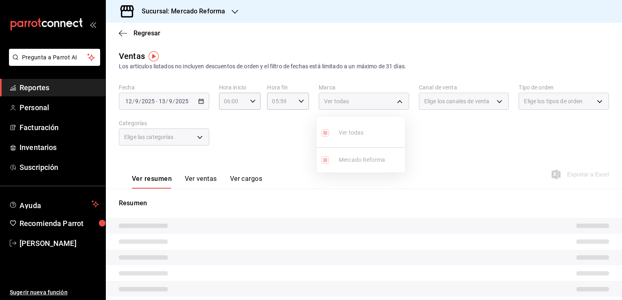
click at [439, 155] on div at bounding box center [311, 150] width 622 height 300
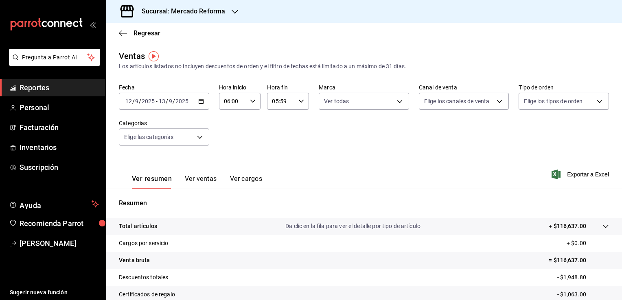
click at [199, 101] on icon "button" at bounding box center [201, 101] width 6 height 6
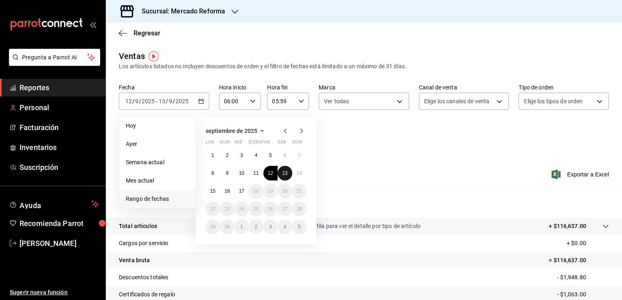
click at [282, 173] on abbr "13" at bounding box center [284, 173] width 5 height 6
click at [302, 174] on abbr "14" at bounding box center [299, 173] width 5 height 6
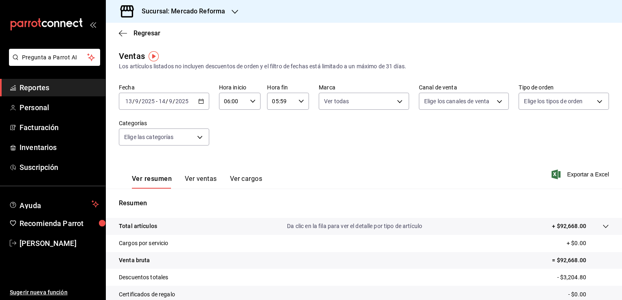
click at [199, 102] on icon "button" at bounding box center [201, 101] width 6 height 6
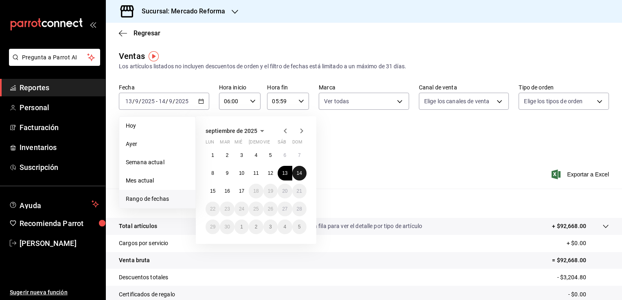
click at [301, 173] on abbr "14" at bounding box center [299, 173] width 5 height 6
click at [212, 190] on abbr "15" at bounding box center [212, 191] width 5 height 6
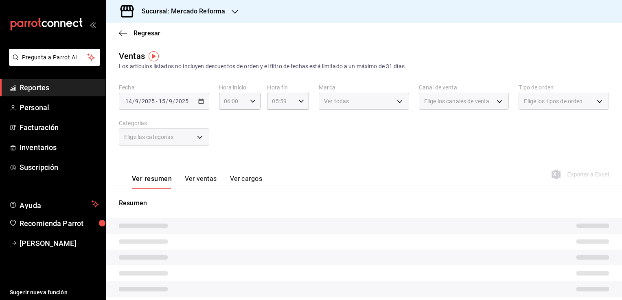
click at [388, 161] on div "Ver resumen Ver ventas Ver cargos Exportar a Excel" at bounding box center [364, 171] width 516 height 33
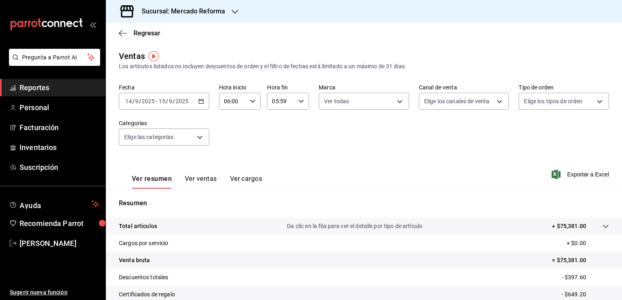
click at [200, 104] on div "[DATE] [DATE] - [DATE] [DATE]" at bounding box center [164, 101] width 90 height 17
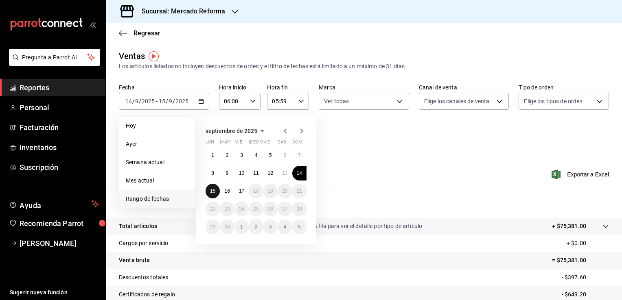
click at [212, 194] on button "15" at bounding box center [212, 191] width 14 height 15
click at [227, 192] on abbr "16" at bounding box center [226, 191] width 5 height 6
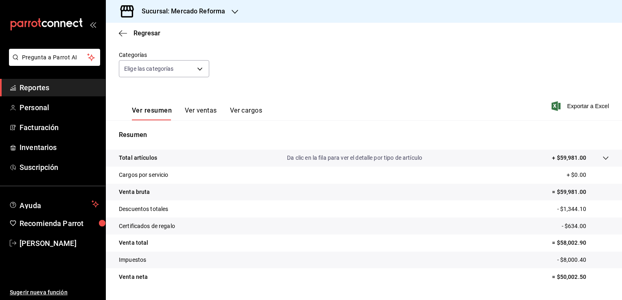
scroll to position [75, 0]
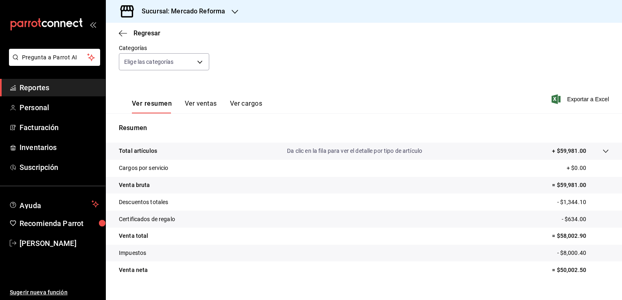
click at [63, 83] on span "Reportes" at bounding box center [59, 87] width 79 height 11
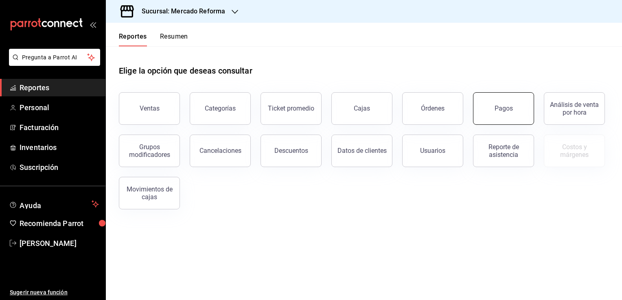
click at [485, 106] on button "Pagos" at bounding box center [503, 108] width 61 height 33
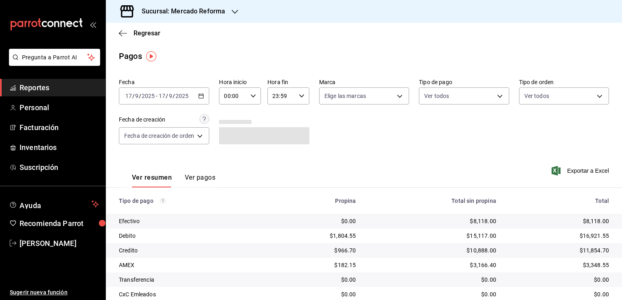
click at [203, 95] on \(Stroke\) "button" at bounding box center [201, 95] width 4 height 0
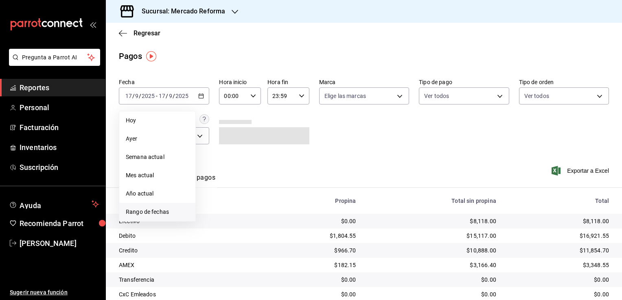
click at [162, 213] on span "Rango de fechas" at bounding box center [157, 212] width 63 height 9
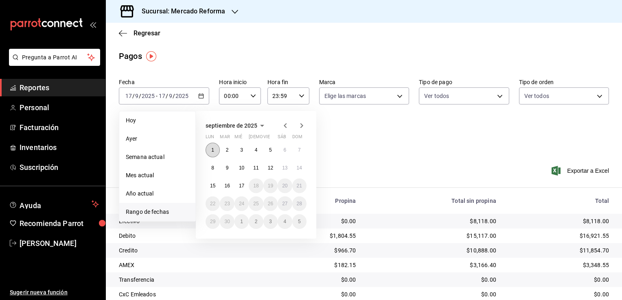
click at [213, 149] on abbr "1" at bounding box center [212, 150] width 3 height 6
click at [243, 186] on abbr "17" at bounding box center [241, 186] width 5 height 6
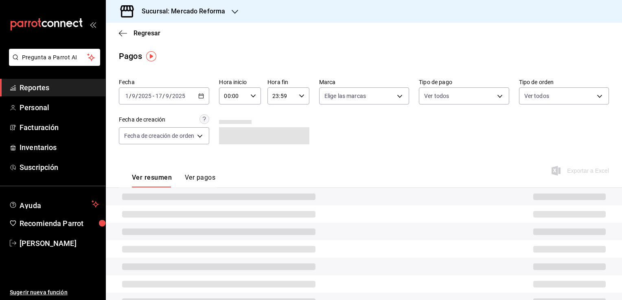
click at [253, 99] on div "00:00 Hora inicio" at bounding box center [240, 95] width 42 height 17
click at [231, 156] on span "02" at bounding box center [230, 156] width 8 height 7
type input "02:00"
click at [230, 123] on span "06" at bounding box center [230, 120] width 8 height 7
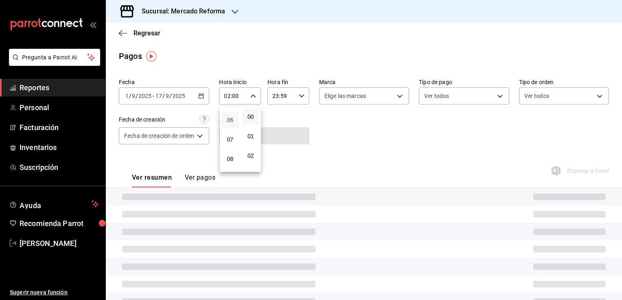
type input "06:00"
click at [317, 132] on div at bounding box center [311, 150] width 622 height 300
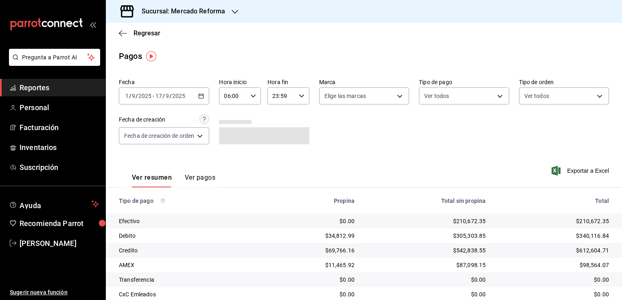
click at [299, 94] on icon "button" at bounding box center [302, 96] width 6 height 6
click at [275, 121] on span "21" at bounding box center [278, 123] width 8 height 7
type input "21:59"
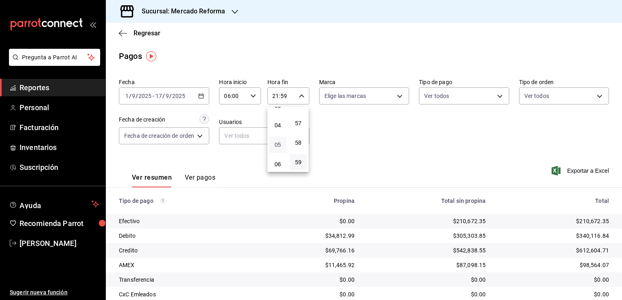
click at [278, 148] on span "05" at bounding box center [278, 145] width 8 height 7
type input "05:59"
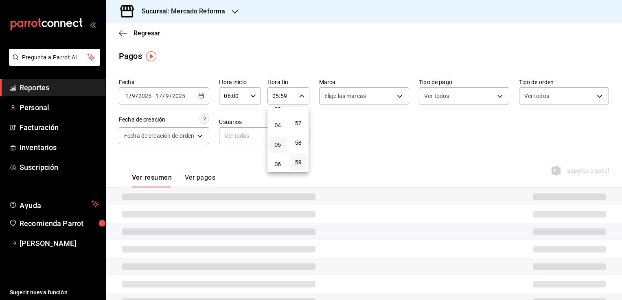
click at [382, 130] on div at bounding box center [311, 150] width 622 height 300
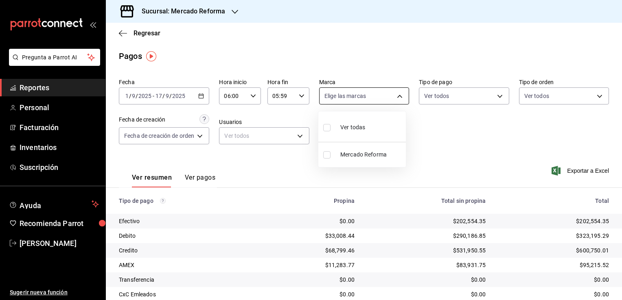
click at [399, 94] on body "Pregunta a Parrot AI Reportes Personal Facturación Inventarios Suscripción Ayud…" at bounding box center [311, 150] width 622 height 300
click at [358, 128] on span "Ver todas" at bounding box center [352, 127] width 25 height 9
type input "ae828a00-f9e9-46fb-a95c-bc024de736cf"
checkbox input "true"
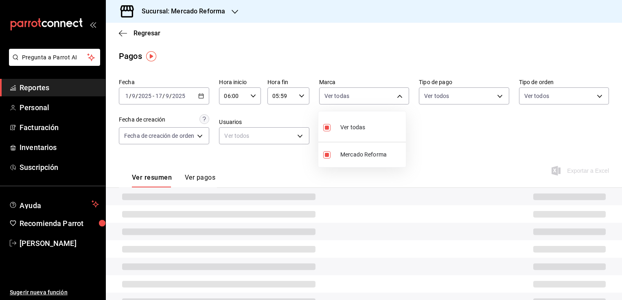
click at [437, 138] on div at bounding box center [311, 150] width 622 height 300
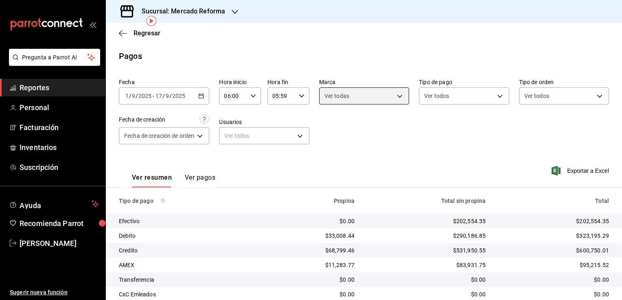
scroll to position [73, 0]
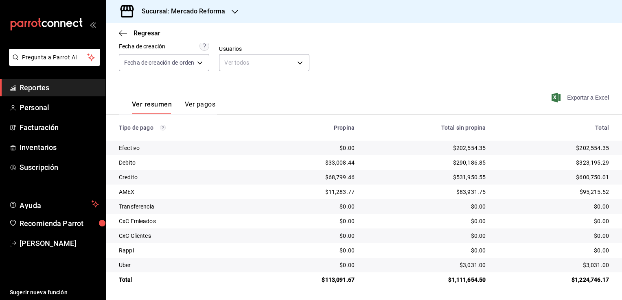
click at [569, 96] on span "Exportar a Excel" at bounding box center [581, 98] width 56 height 10
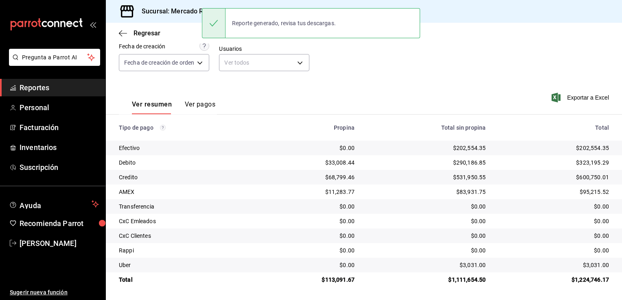
click at [323, 82] on div "Ver resumen Ver pagos Exportar a Excel" at bounding box center [364, 102] width 516 height 43
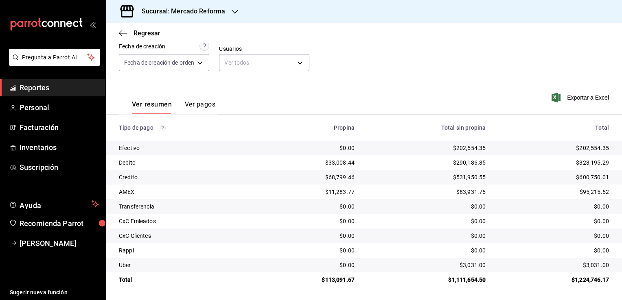
scroll to position [0, 0]
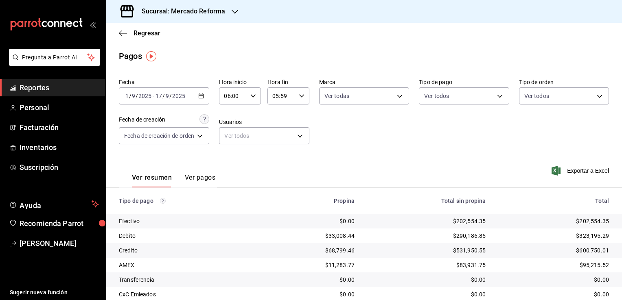
click at [201, 96] on icon "button" at bounding box center [201, 96] width 6 height 6
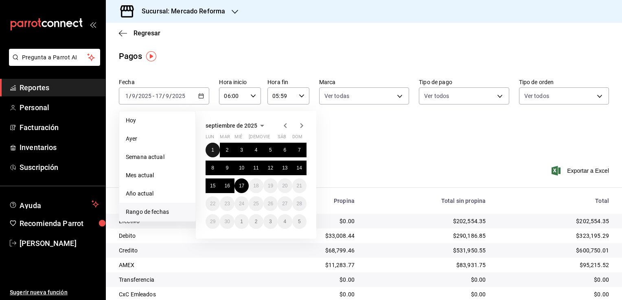
click at [212, 149] on abbr "1" at bounding box center [212, 150] width 3 height 6
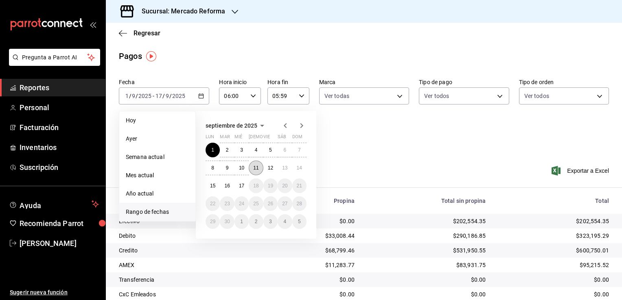
click at [254, 168] on abbr "11" at bounding box center [255, 168] width 5 height 6
type input "00:00"
type input "23:59"
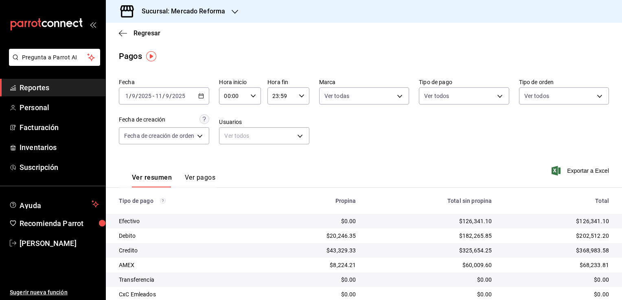
click at [203, 94] on \(Stroke\) "button" at bounding box center [201, 96] width 5 height 4
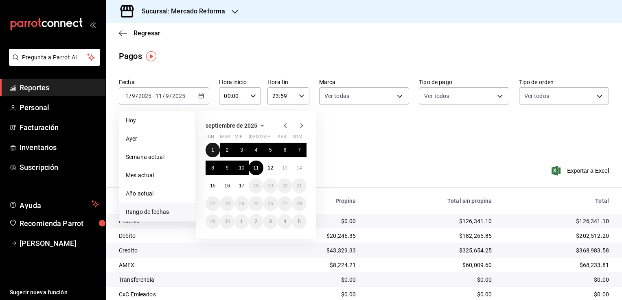
click at [214, 144] on button "1" at bounding box center [212, 150] width 14 height 15
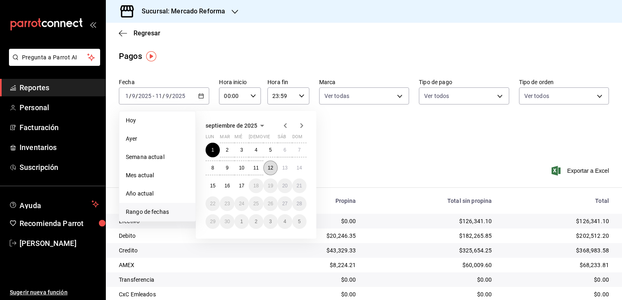
click at [271, 168] on abbr "12" at bounding box center [270, 168] width 5 height 6
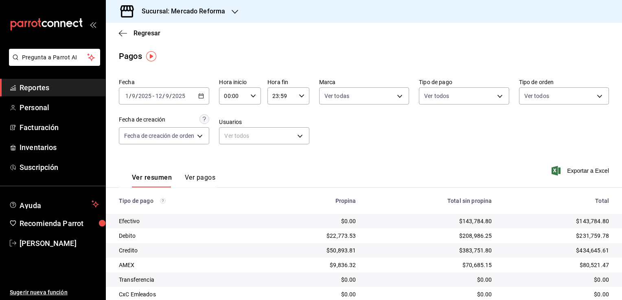
click at [253, 95] on icon "button" at bounding box center [253, 96] width 6 height 6
click at [229, 157] on span "02" at bounding box center [230, 156] width 8 height 7
type input "02:00"
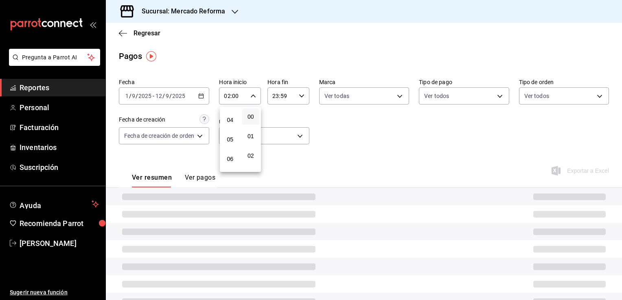
scroll to position [114, 0]
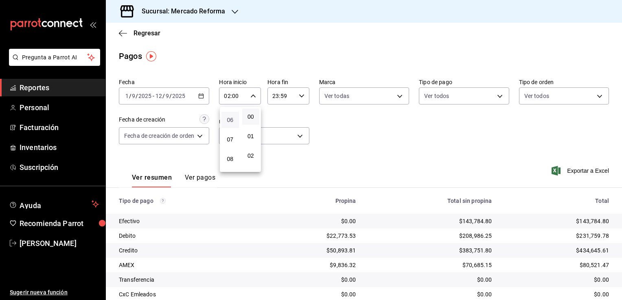
click at [232, 121] on span "06" at bounding box center [230, 120] width 8 height 7
type input "06:00"
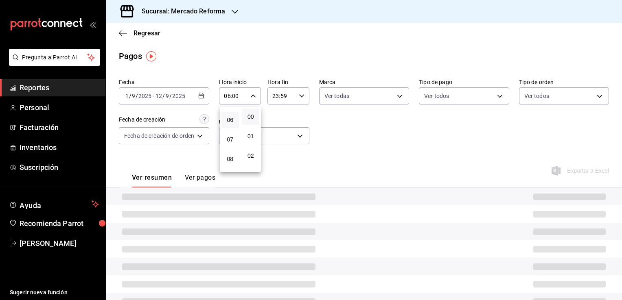
click at [355, 134] on div at bounding box center [311, 150] width 622 height 300
click at [299, 95] on icon "button" at bounding box center [302, 96] width 6 height 6
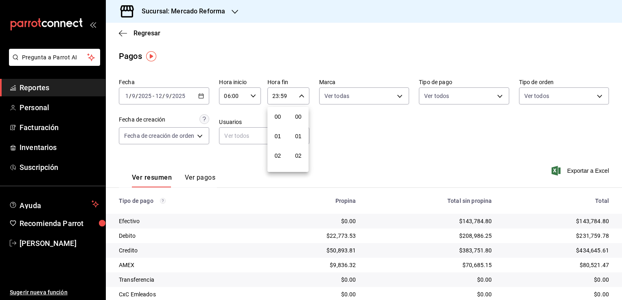
scroll to position [1126, 0]
click at [278, 120] on span "21" at bounding box center [278, 123] width 8 height 7
type input "21:59"
click at [278, 146] on span "05" at bounding box center [278, 145] width 8 height 7
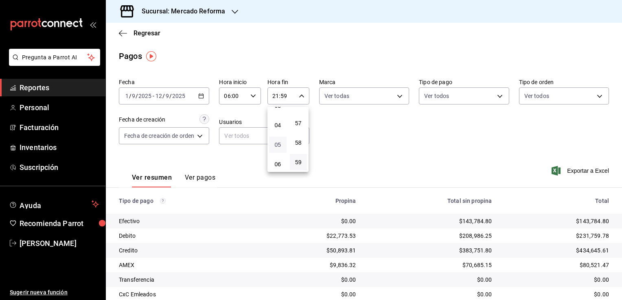
type input "05:59"
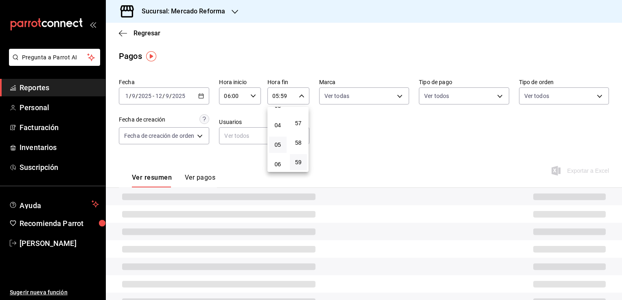
click at [361, 136] on div at bounding box center [311, 150] width 622 height 300
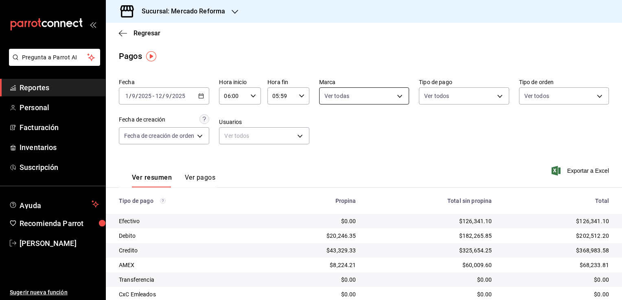
click at [399, 97] on body "Pregunta a Parrot AI Reportes Personal Facturación Inventarios Suscripción Ayud…" at bounding box center [311, 150] width 622 height 300
click at [438, 126] on div at bounding box center [311, 150] width 622 height 300
click at [201, 97] on icon "button" at bounding box center [201, 96] width 6 height 6
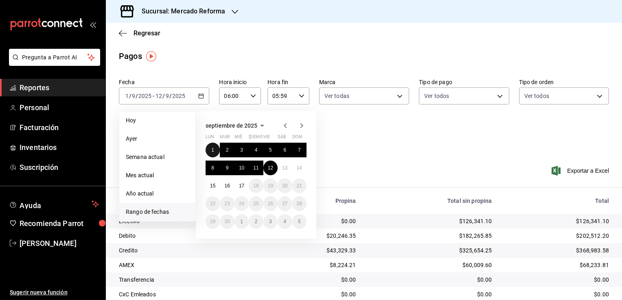
click at [213, 149] on abbr "1" at bounding box center [212, 150] width 3 height 6
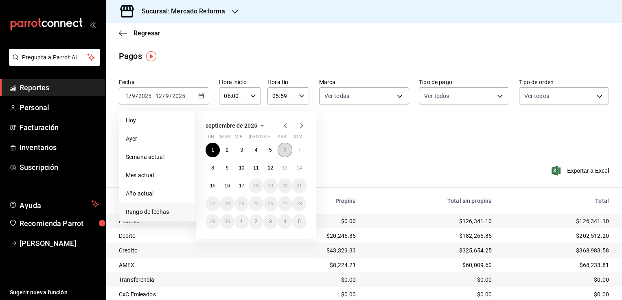
click at [285, 153] on button "6" at bounding box center [285, 150] width 14 height 15
type input "00:00"
type input "23:59"
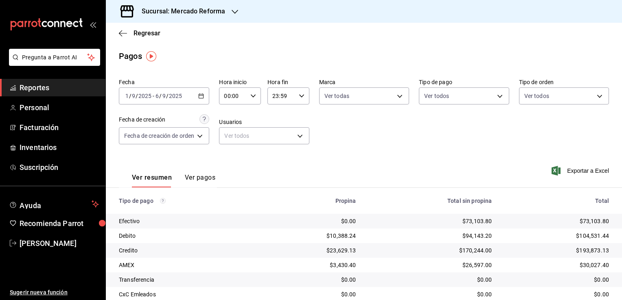
click at [254, 95] on icon "button" at bounding box center [253, 96] width 6 height 6
click at [228, 158] on span "02" at bounding box center [230, 156] width 8 height 7
type input "02:00"
click at [229, 121] on span "06" at bounding box center [230, 120] width 8 height 7
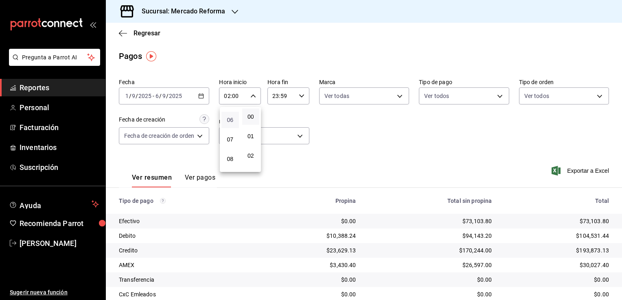
type input "06:00"
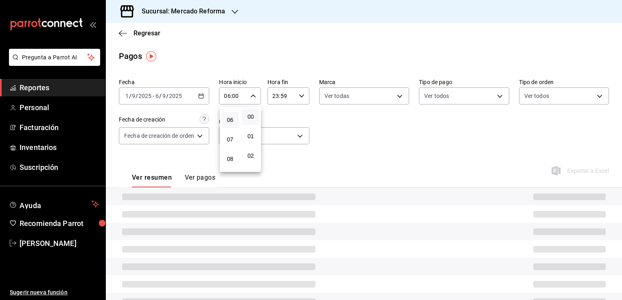
click at [328, 122] on div at bounding box center [311, 150] width 622 height 300
click at [303, 96] on icon "button" at bounding box center [302, 96] width 6 height 6
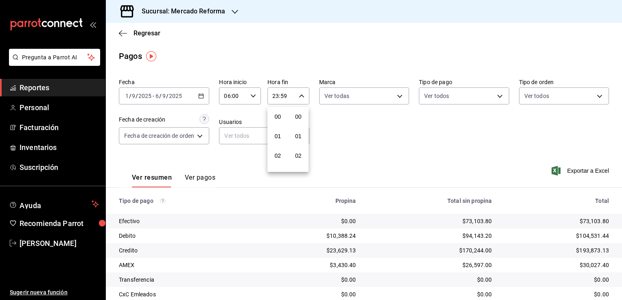
scroll to position [1126, 0]
click at [274, 121] on span "21" at bounding box center [278, 123] width 8 height 7
type input "21:59"
click at [278, 145] on span "05" at bounding box center [278, 145] width 8 height 7
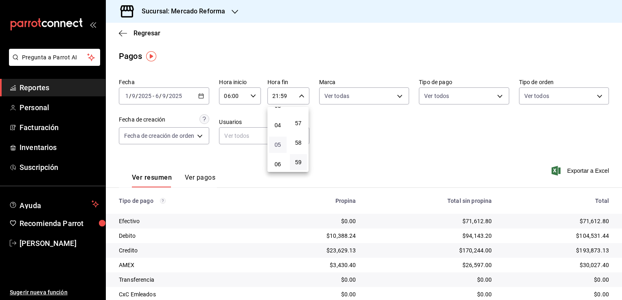
type input "05:59"
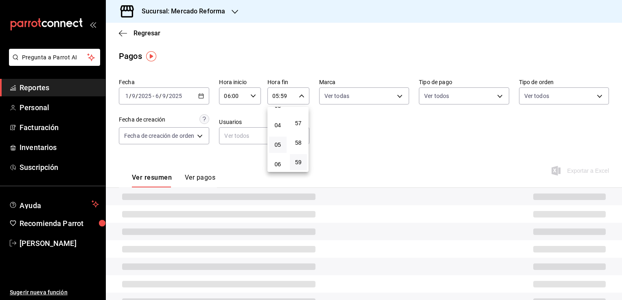
click at [350, 140] on div at bounding box center [311, 150] width 622 height 300
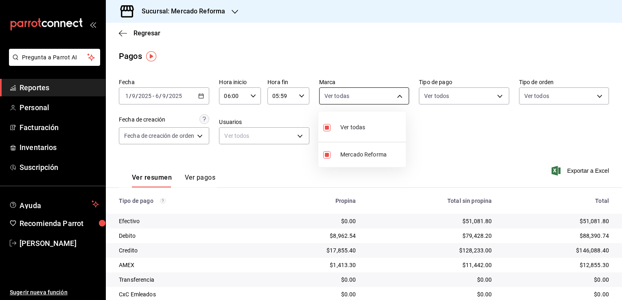
click at [399, 100] on body "Pregunta a Parrot AI Reportes Personal Facturación Inventarios Suscripción Ayud…" at bounding box center [311, 150] width 622 height 300
click at [433, 138] on div at bounding box center [311, 150] width 622 height 300
click at [200, 97] on icon "button" at bounding box center [201, 96] width 6 height 6
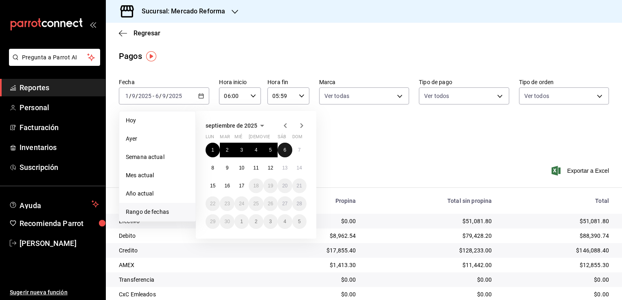
click at [288, 151] on button "6" at bounding box center [285, 150] width 14 height 15
click at [300, 151] on abbr "7" at bounding box center [299, 150] width 3 height 6
type input "00:00"
type input "23:59"
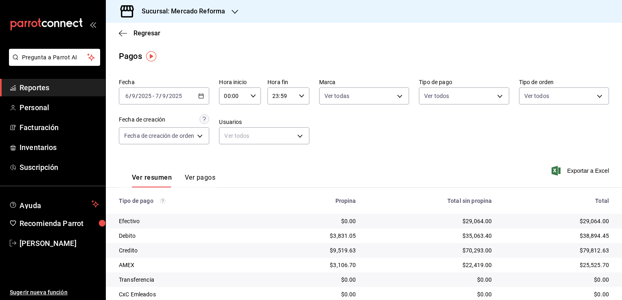
click at [253, 97] on \(Stroke\) "button" at bounding box center [253, 95] width 5 height 3
click at [229, 155] on span "02" at bounding box center [230, 156] width 8 height 7
click at [229, 155] on span "06" at bounding box center [230, 152] width 8 height 7
type input "06:00"
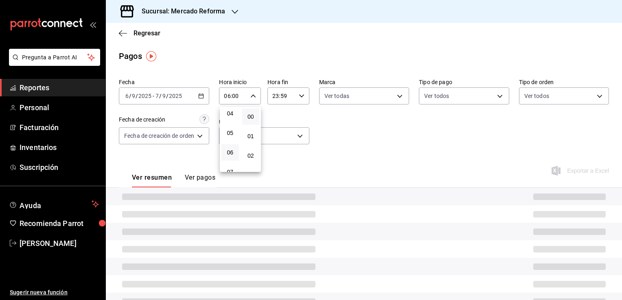
click at [331, 138] on div at bounding box center [311, 150] width 622 height 300
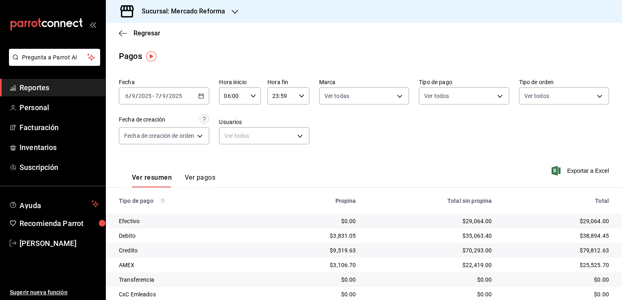
click at [302, 96] on \(Stroke\) "button" at bounding box center [301, 95] width 5 height 3
click at [277, 120] on span "21" at bounding box center [278, 123] width 8 height 7
type input "21:59"
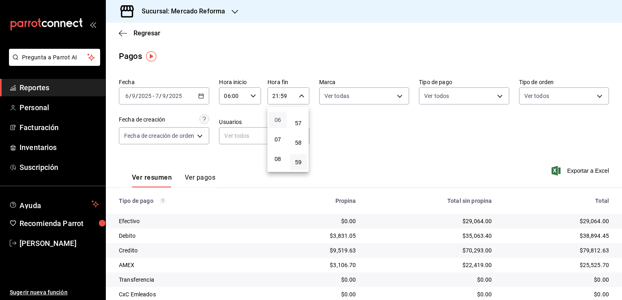
click at [278, 121] on span "06" at bounding box center [278, 120] width 8 height 7
type input "06:59"
click at [278, 120] on span "05" at bounding box center [278, 117] width 8 height 7
type input "05:59"
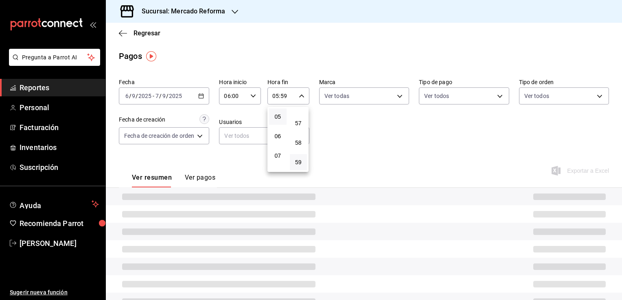
click at [383, 145] on div at bounding box center [311, 150] width 622 height 300
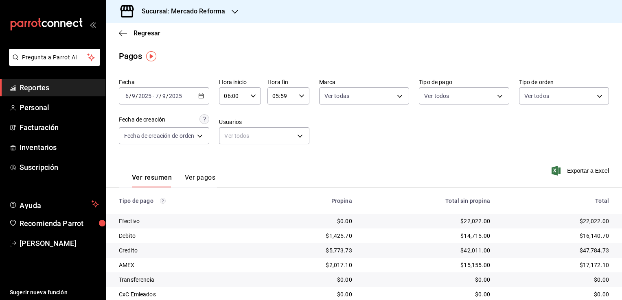
click at [202, 96] on icon "button" at bounding box center [201, 96] width 6 height 6
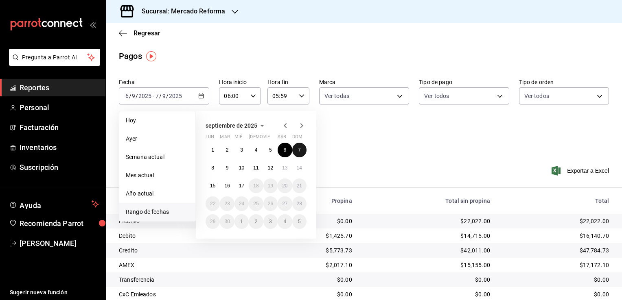
click at [303, 152] on button "7" at bounding box center [299, 150] width 14 height 15
click at [210, 169] on button "8" at bounding box center [212, 168] width 14 height 15
type input "00:00"
type input "23:59"
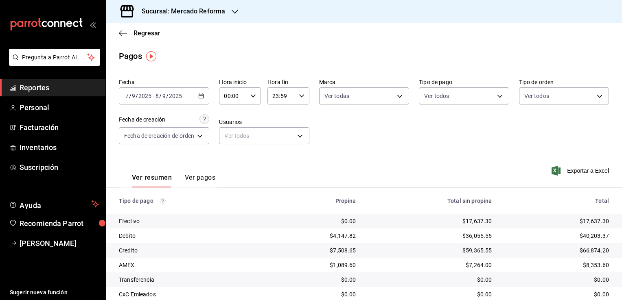
click at [254, 96] on icon "button" at bounding box center [253, 96] width 6 height 6
click at [231, 154] on span "02" at bounding box center [230, 156] width 8 height 7
type input "02:00"
click at [231, 127] on button "06" at bounding box center [229, 120] width 17 height 16
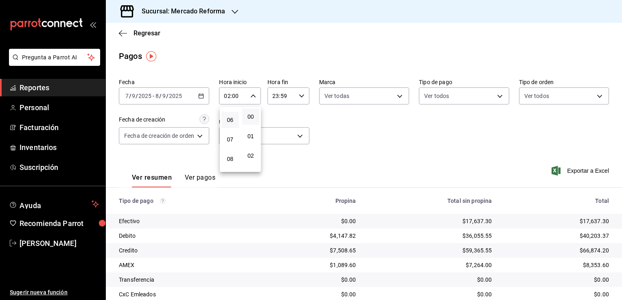
type input "06:00"
click at [312, 138] on div at bounding box center [311, 150] width 622 height 300
click at [302, 97] on icon "button" at bounding box center [302, 96] width 6 height 6
click at [277, 122] on span "21" at bounding box center [278, 123] width 8 height 7
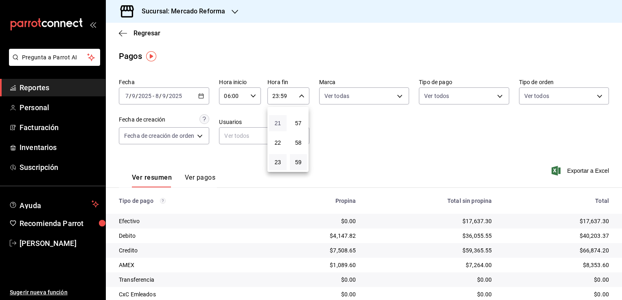
type input "21:59"
click at [277, 146] on span "05" at bounding box center [278, 145] width 8 height 7
type input "05:59"
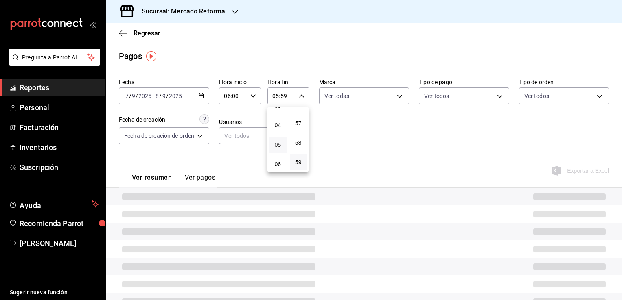
click at [374, 141] on div at bounding box center [311, 150] width 622 height 300
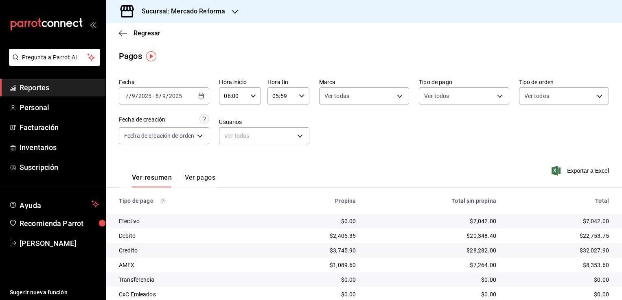
click at [197, 97] on div "[DATE] [DATE] - [DATE] [DATE]" at bounding box center [164, 95] width 90 height 17
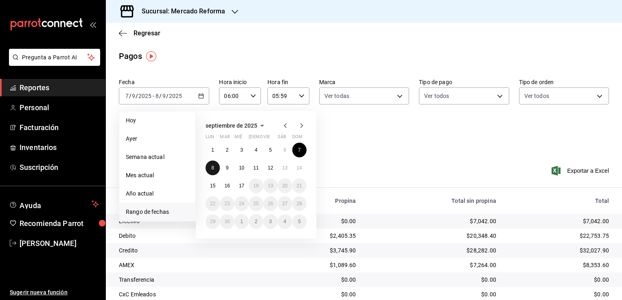
click at [212, 166] on abbr "8" at bounding box center [212, 168] width 3 height 6
click at [226, 168] on abbr "9" at bounding box center [227, 168] width 3 height 6
type input "00:00"
type input "23:59"
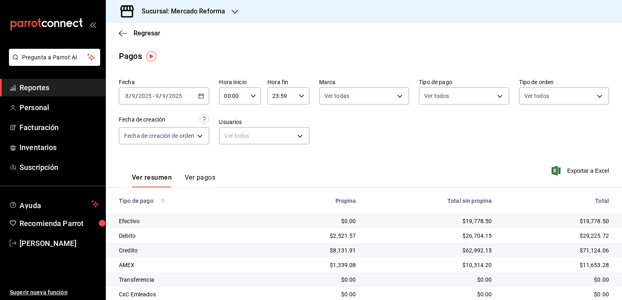
click at [254, 98] on icon "button" at bounding box center [253, 96] width 6 height 6
click at [230, 157] on span "02" at bounding box center [230, 156] width 8 height 7
type input "02:00"
click at [233, 116] on button "06" at bounding box center [229, 120] width 17 height 16
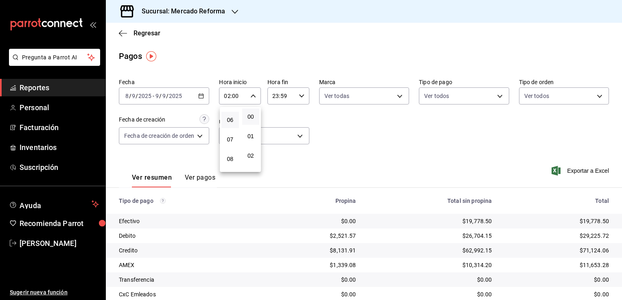
type input "06:00"
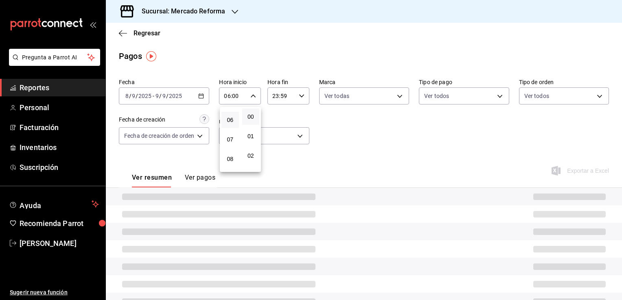
click at [337, 134] on div at bounding box center [311, 150] width 622 height 300
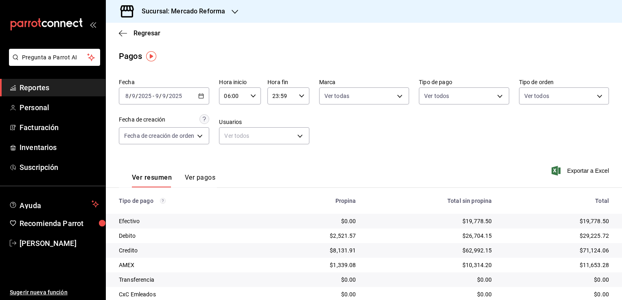
click at [299, 95] on \(Stroke\) "button" at bounding box center [301, 95] width 5 height 3
click at [278, 121] on span "21" at bounding box center [278, 123] width 8 height 7
type input "21:59"
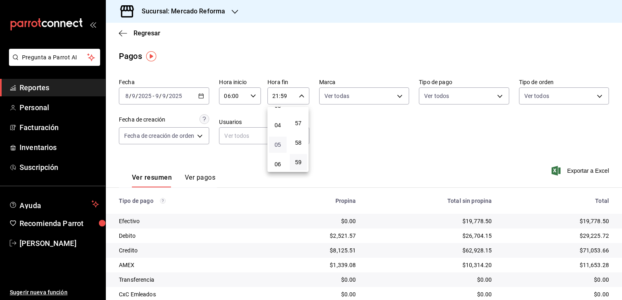
click at [278, 143] on span "05" at bounding box center [278, 145] width 8 height 7
type input "05:59"
click at [337, 144] on div at bounding box center [311, 150] width 622 height 300
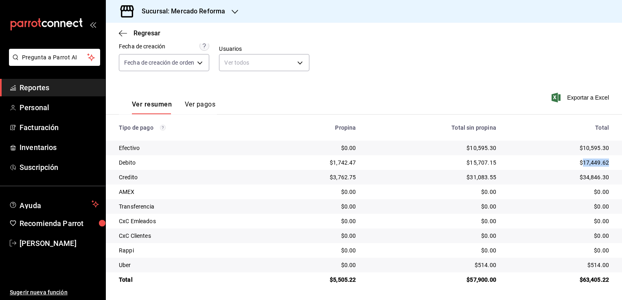
drag, startPoint x: 576, startPoint y: 164, endPoint x: 603, endPoint y: 164, distance: 26.9
click at [603, 164] on td "$17,449.62" at bounding box center [562, 162] width 119 height 15
copy div "17,449.62"
drag, startPoint x: 576, startPoint y: 179, endPoint x: 601, endPoint y: 180, distance: 25.2
click at [601, 180] on div "$34,846.30" at bounding box center [559, 177] width 100 height 8
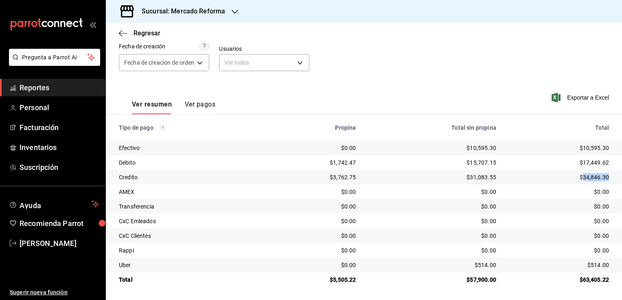
copy div "34,846.30"
click at [44, 85] on span "Reportes" at bounding box center [59, 87] width 79 height 11
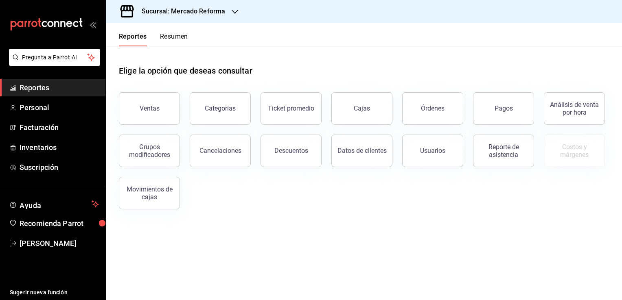
click at [182, 12] on h3 "Sucursal: Mercado Reforma" at bounding box center [180, 12] width 90 height 10
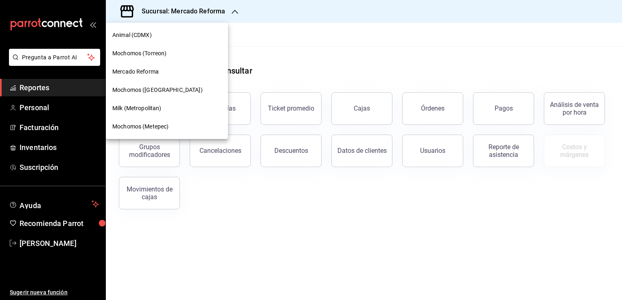
click at [173, 89] on span "Mochomos ([GEOGRAPHIC_DATA])" at bounding box center [157, 90] width 90 height 9
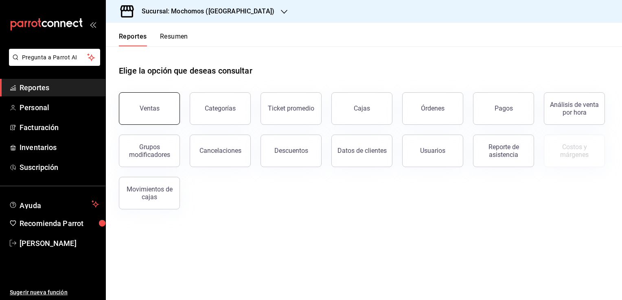
click at [157, 107] on div "Ventas" at bounding box center [150, 109] width 20 height 8
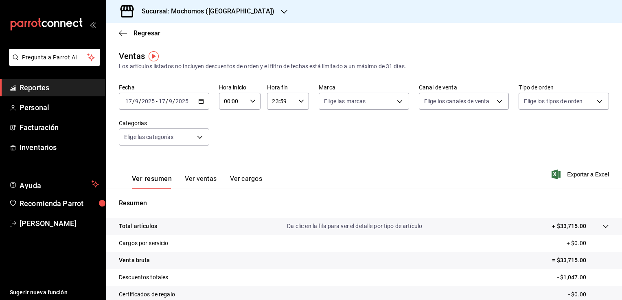
click at [200, 103] on icon "button" at bounding box center [201, 101] width 6 height 6
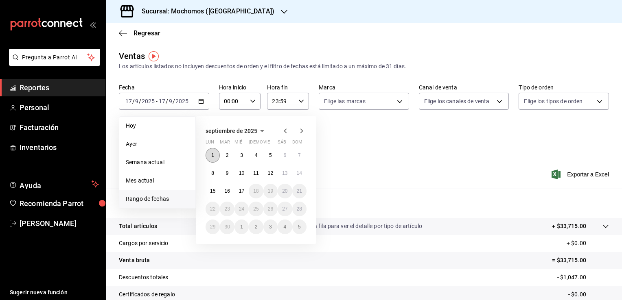
click at [213, 156] on abbr "1" at bounding box center [212, 156] width 3 height 6
click at [242, 191] on abbr "17" at bounding box center [241, 191] width 5 height 6
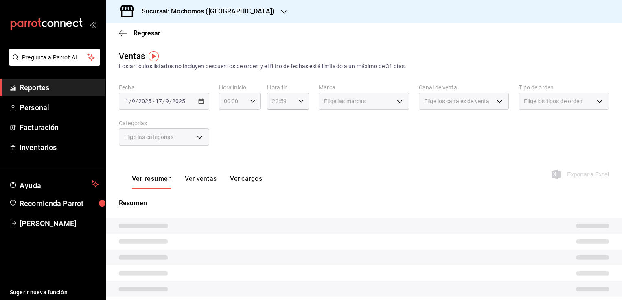
click at [251, 100] on icon "button" at bounding box center [253, 101] width 6 height 6
click at [228, 166] on button "02" at bounding box center [227, 161] width 17 height 16
type input "02:00"
click at [228, 166] on button "06" at bounding box center [227, 158] width 17 height 16
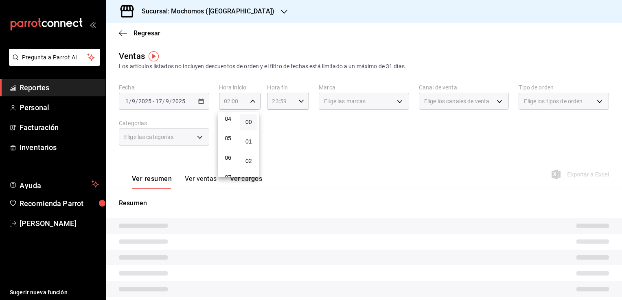
type input "06:00"
click at [229, 155] on button "06" at bounding box center [227, 158] width 17 height 16
click at [299, 153] on div at bounding box center [311, 150] width 622 height 300
click at [299, 101] on icon "button" at bounding box center [301, 101] width 6 height 6
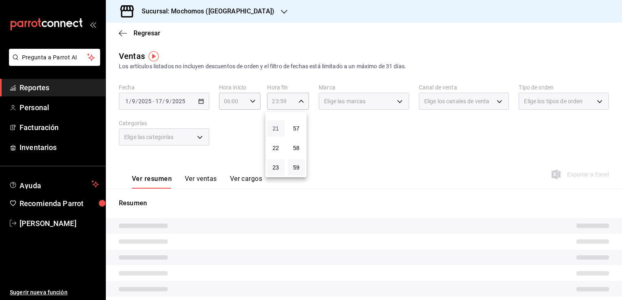
click at [276, 129] on span "21" at bounding box center [276, 128] width 8 height 7
type input "21:59"
click at [275, 152] on span "05" at bounding box center [276, 150] width 8 height 7
type input "05:59"
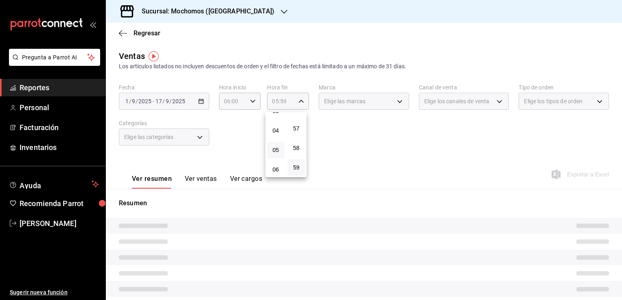
click at [356, 144] on div at bounding box center [311, 150] width 622 height 300
click at [398, 101] on div "Elige las marcas" at bounding box center [364, 101] width 90 height 17
click at [395, 101] on div "Elige las marcas" at bounding box center [364, 101] width 90 height 17
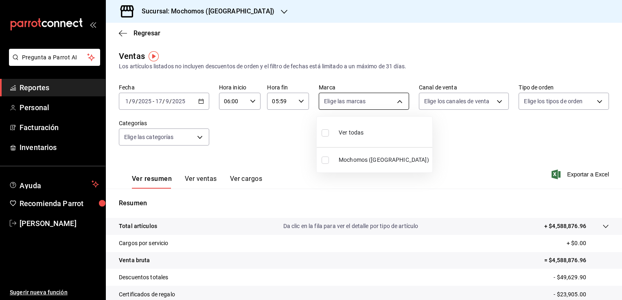
click at [396, 102] on body "Pregunta a Parrot AI Reportes Personal Facturación Inventarios Ayuda Recomienda…" at bounding box center [311, 150] width 622 height 300
click at [358, 135] on span "Ver todas" at bounding box center [351, 133] width 25 height 9
type input "562d5b5b-21a2-4ace-a941-66278f4a6c49"
checkbox input "true"
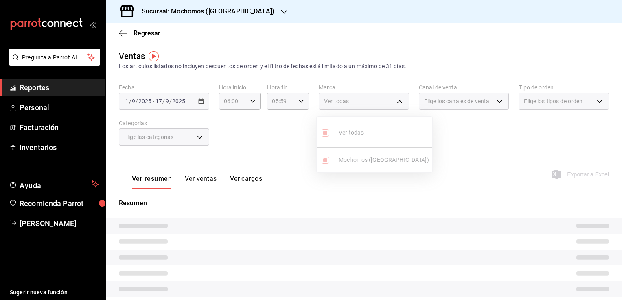
click at [439, 150] on div at bounding box center [311, 150] width 622 height 300
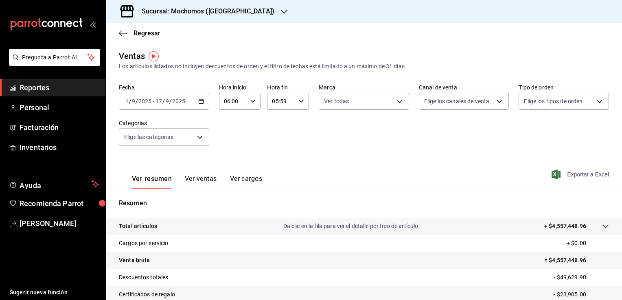
click at [569, 178] on span "Exportar a Excel" at bounding box center [581, 175] width 56 height 10
click at [303, 51] on div "Ventas Los artículos listados no incluyen descuentos de orden y el filtro de fe…" at bounding box center [364, 60] width 490 height 21
click at [60, 89] on span "Reportes" at bounding box center [59, 87] width 79 height 11
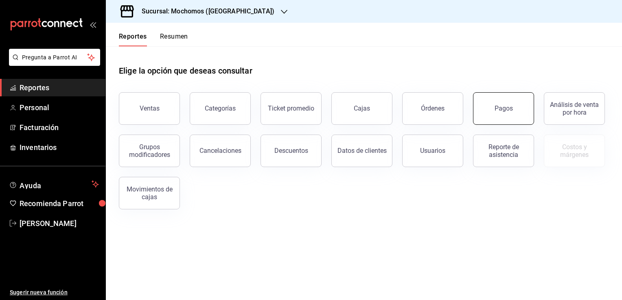
click at [493, 112] on button "Pagos" at bounding box center [503, 108] width 61 height 33
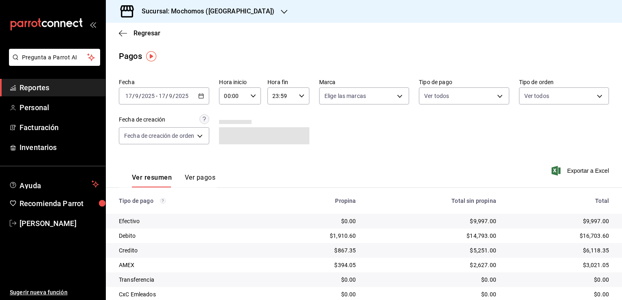
click at [201, 98] on icon "button" at bounding box center [201, 96] width 6 height 6
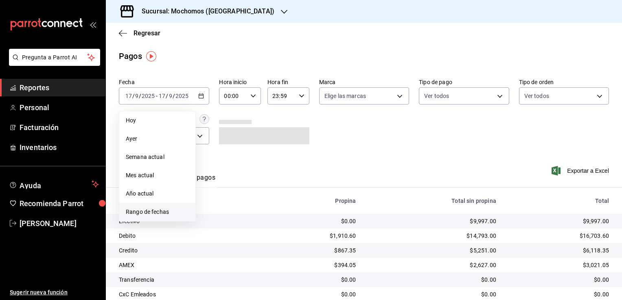
click at [167, 211] on span "Rango de fechas" at bounding box center [157, 212] width 63 height 9
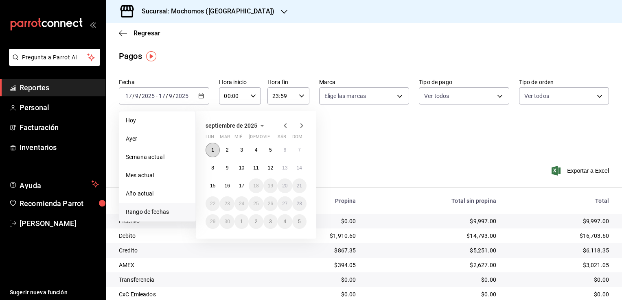
click at [214, 152] on abbr "1" at bounding box center [212, 150] width 3 height 6
click at [241, 189] on button "17" at bounding box center [241, 186] width 14 height 15
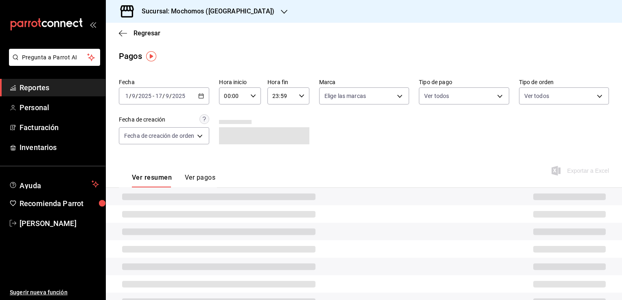
click at [253, 97] on icon "button" at bounding box center [253, 96] width 6 height 6
click at [227, 155] on span "02" at bounding box center [230, 156] width 8 height 7
type input "02:00"
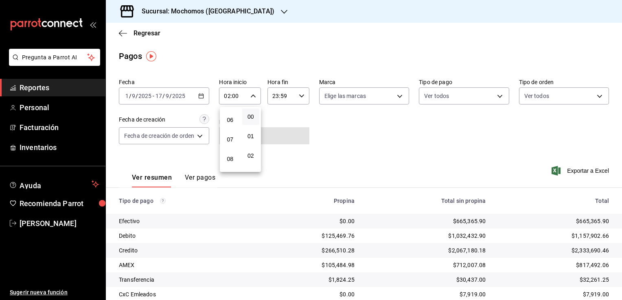
click at [229, 122] on span "06" at bounding box center [230, 120] width 8 height 7
type input "06:00"
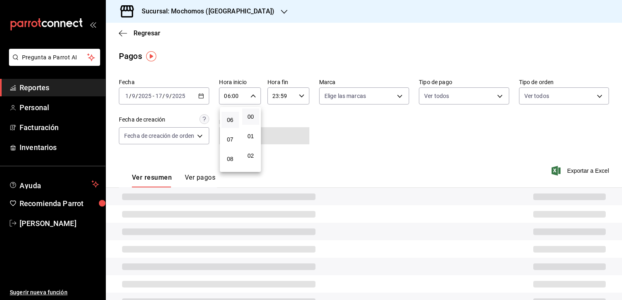
click at [339, 124] on div at bounding box center [311, 150] width 622 height 300
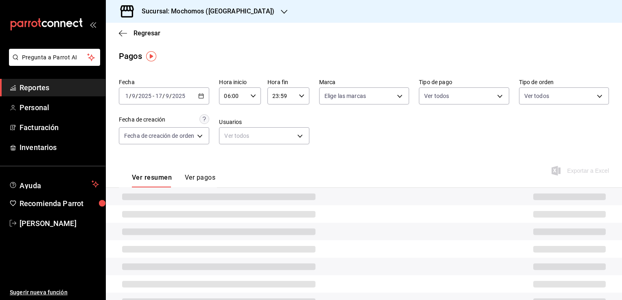
click at [302, 97] on icon "button" at bounding box center [302, 96] width 6 height 6
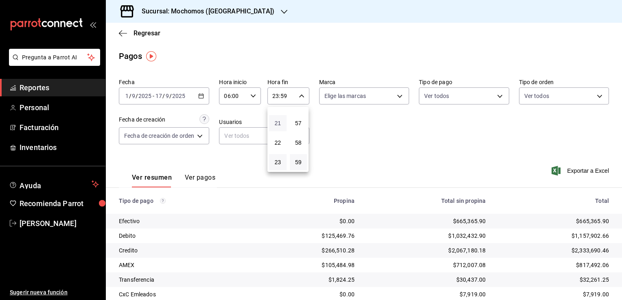
click at [275, 121] on span "21" at bounding box center [278, 123] width 8 height 7
type input "21:59"
click at [275, 145] on span "05" at bounding box center [278, 145] width 8 height 7
type input "05:59"
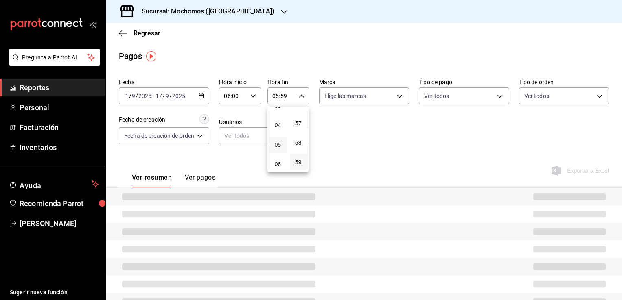
click at [343, 139] on div at bounding box center [311, 150] width 622 height 300
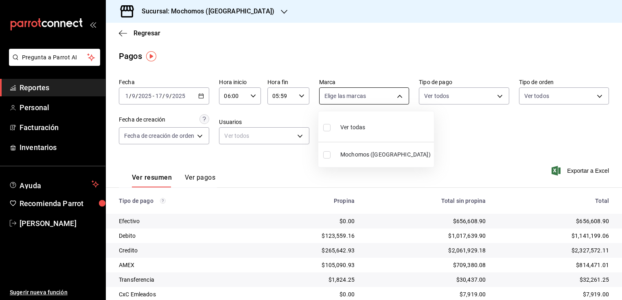
click at [397, 97] on body "Pregunta a Parrot AI Reportes Personal Facturación Inventarios Ayuda Recomienda…" at bounding box center [311, 150] width 622 height 300
click at [351, 129] on span "Ver todas" at bounding box center [352, 127] width 25 height 9
type input "562d5b5b-21a2-4ace-a941-66278f4a6c49"
checkbox input "true"
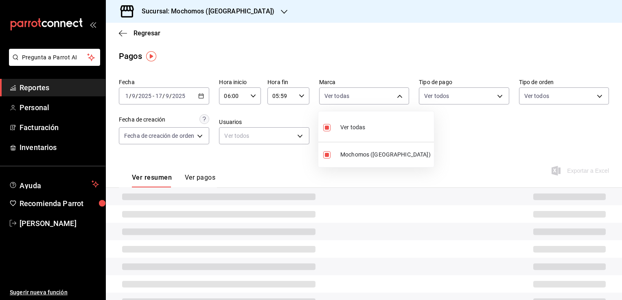
click at [450, 142] on div at bounding box center [311, 150] width 622 height 300
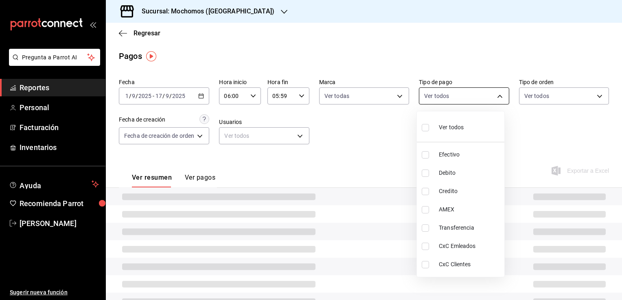
click at [497, 94] on body "Pregunta a Parrot AI Reportes Personal Facturación Inventarios Ayuda Recomienda…" at bounding box center [311, 150] width 622 height 300
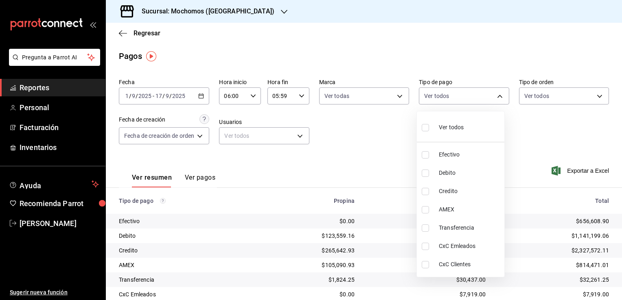
click at [497, 94] on div at bounding box center [311, 150] width 622 height 300
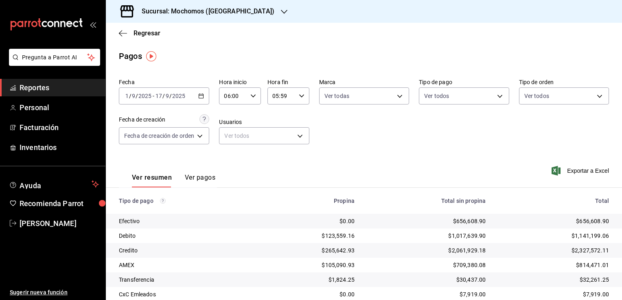
click at [539, 144] on div "Fecha [DATE] [DATE] - [DATE] [DATE] Hora inicio 06:00 Hora inicio Hora fin 05:5…" at bounding box center [364, 114] width 490 height 79
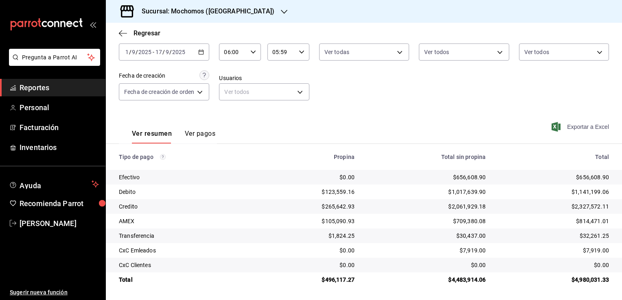
click at [581, 125] on span "Exportar a Excel" at bounding box center [581, 127] width 56 height 10
